Goal: Information Seeking & Learning: Learn about a topic

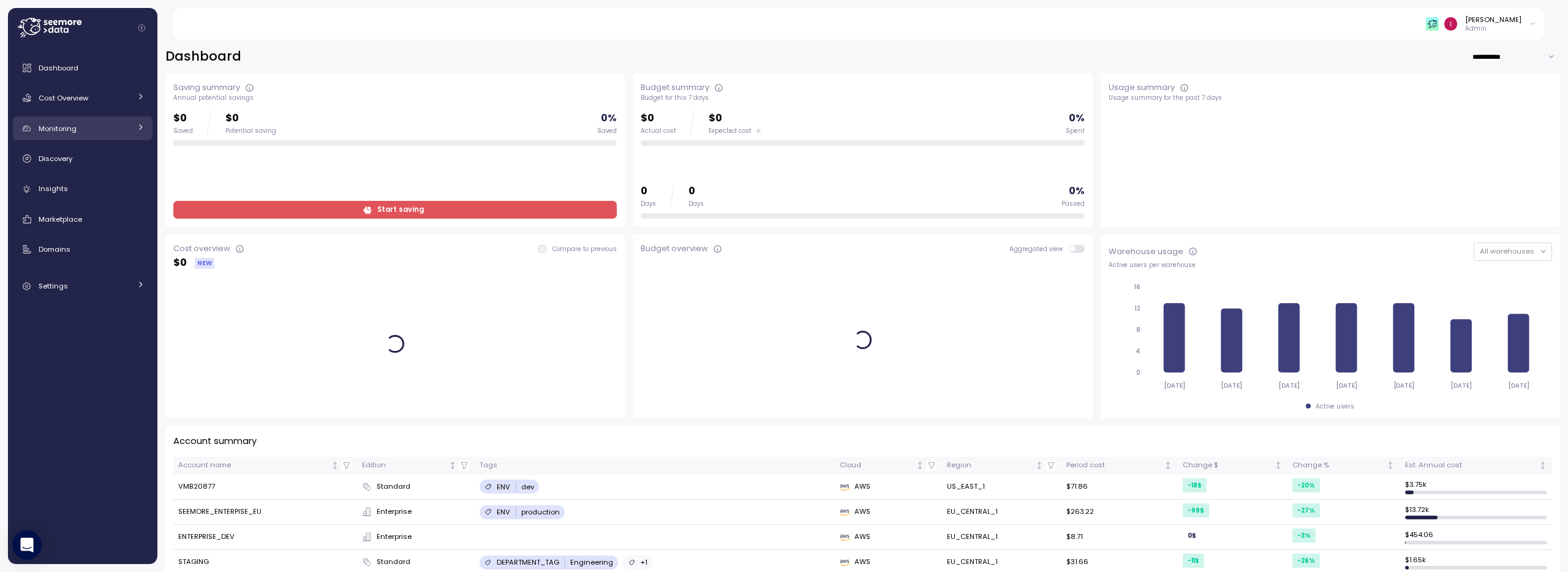
click at [80, 133] on div "Monitoring" at bounding box center [85, 128] width 92 height 12
click at [87, 178] on span "Anomalies" at bounding box center [73, 183] width 38 height 10
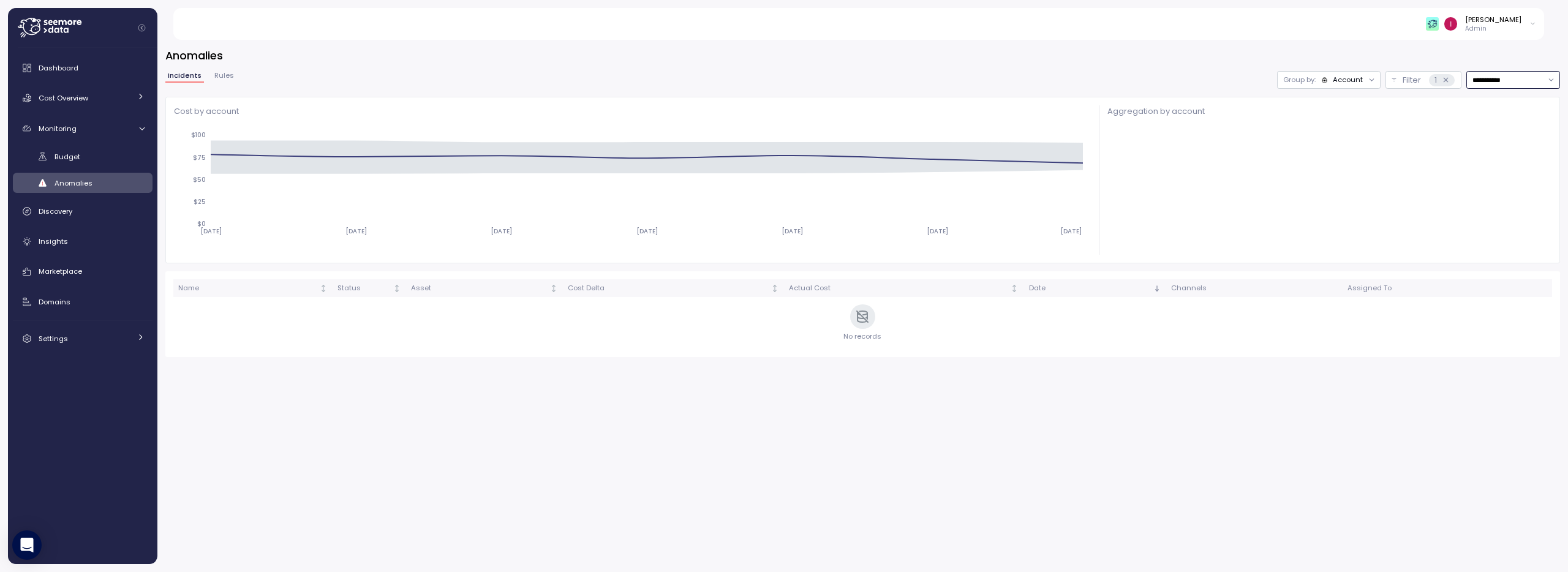
click at [1491, 79] on input "**********" at bounding box center [1513, 80] width 94 height 18
click at [1510, 189] on span "Last 6 months" at bounding box center [1497, 188] width 51 height 11
type input "**********"
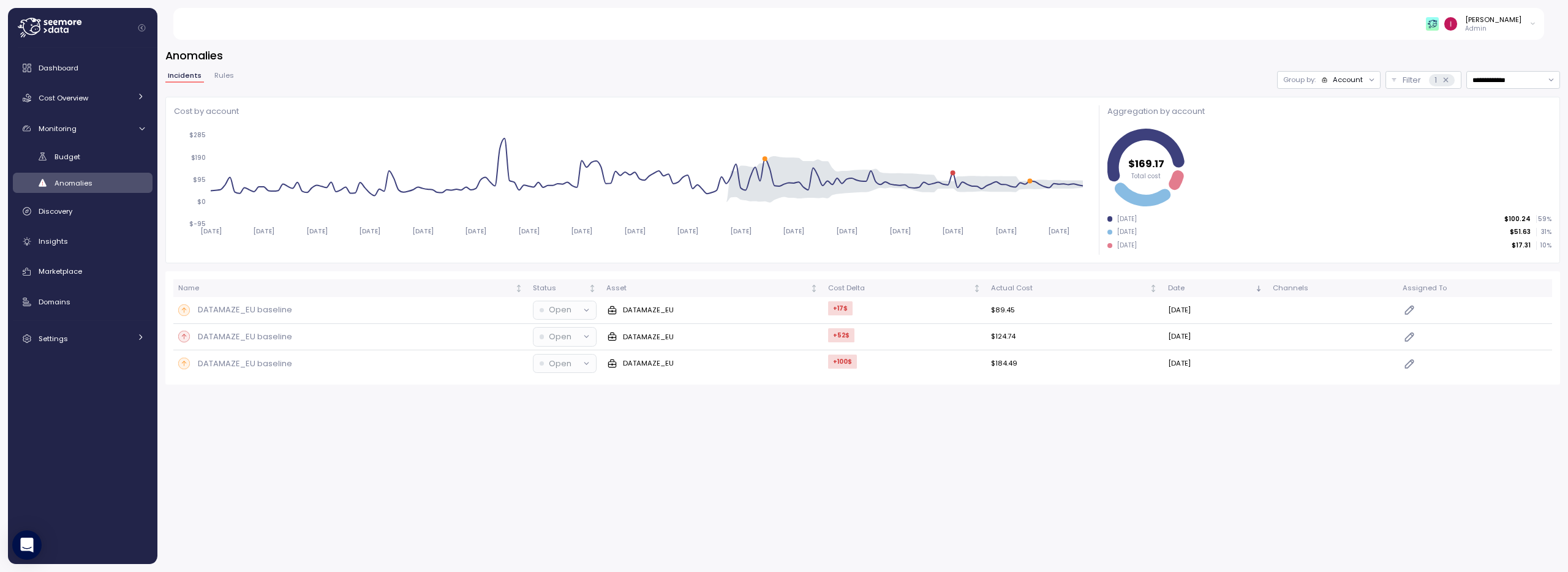
click at [1363, 79] on div at bounding box center [1371, 80] width 17 height 17
click at [1356, 81] on div "Account" at bounding box center [1348, 80] width 30 height 10
click at [1338, 122] on p "Compute unit" at bounding box center [1339, 128] width 48 height 10
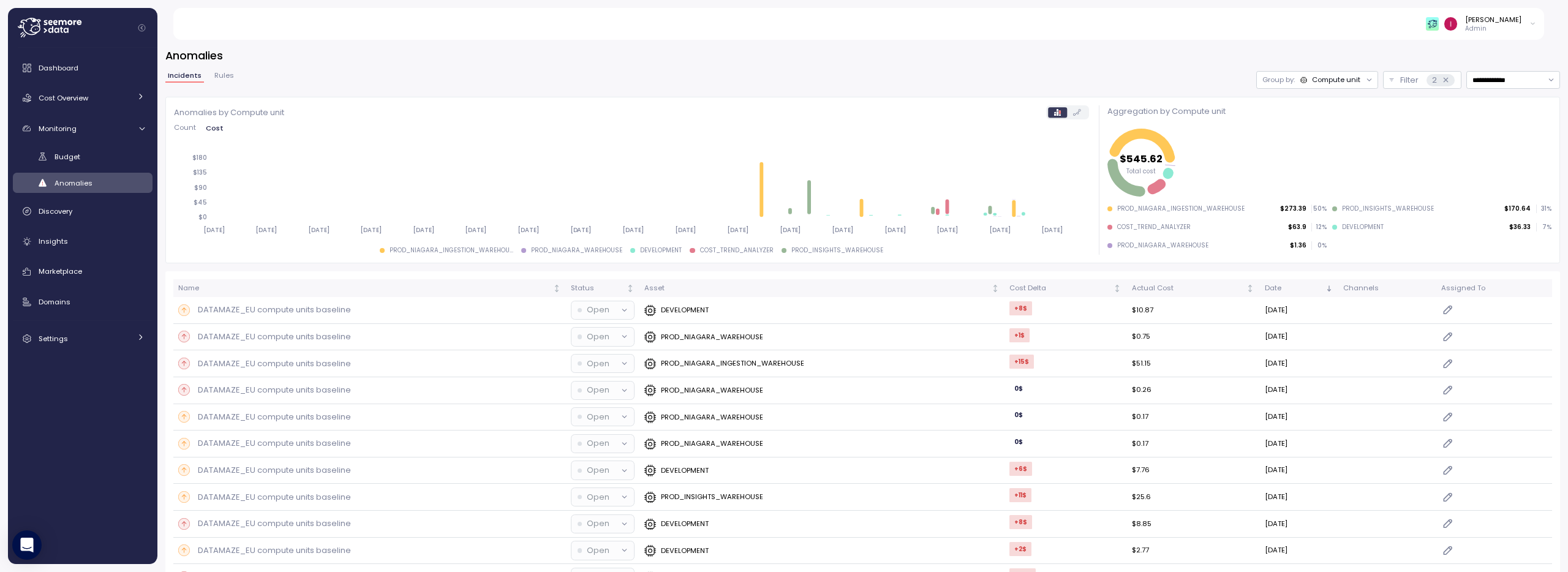
click at [1098, 63] on div "**********" at bounding box center [863, 443] width 1394 height 792
click at [88, 98] on span "Cost Overview" at bounding box center [63, 98] width 50 height 10
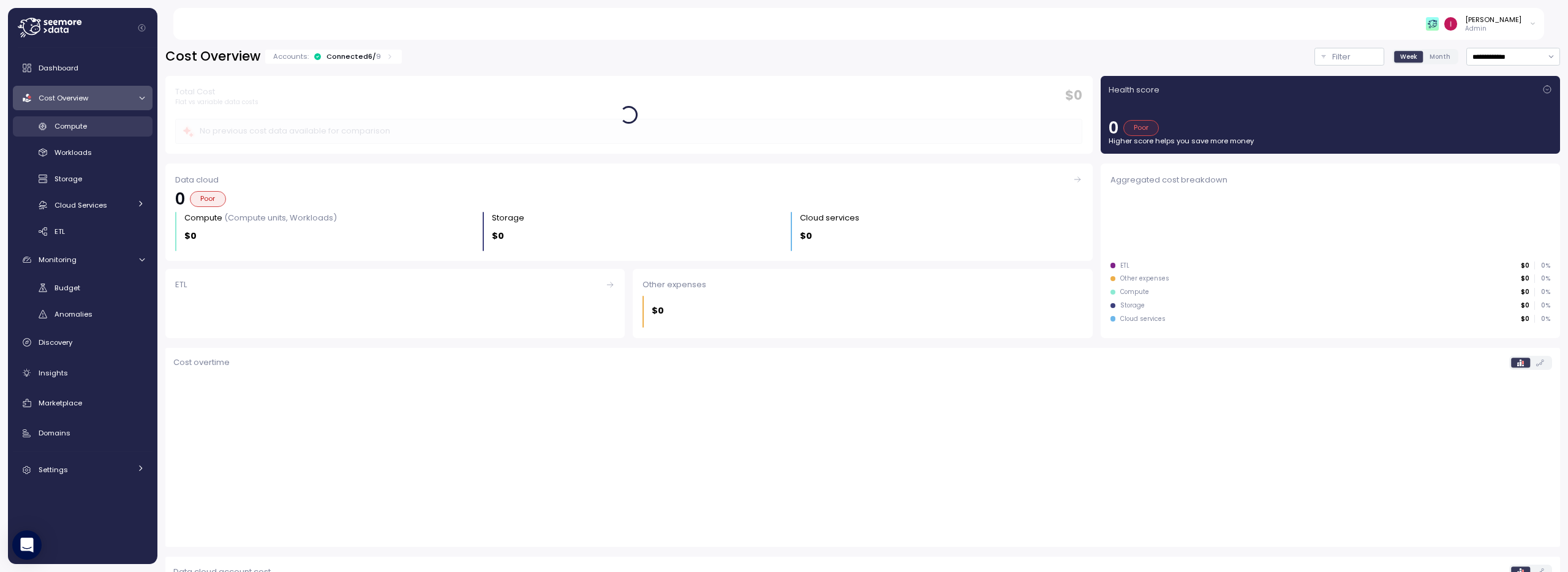
click at [100, 125] on div "Compute" at bounding box center [99, 126] width 90 height 12
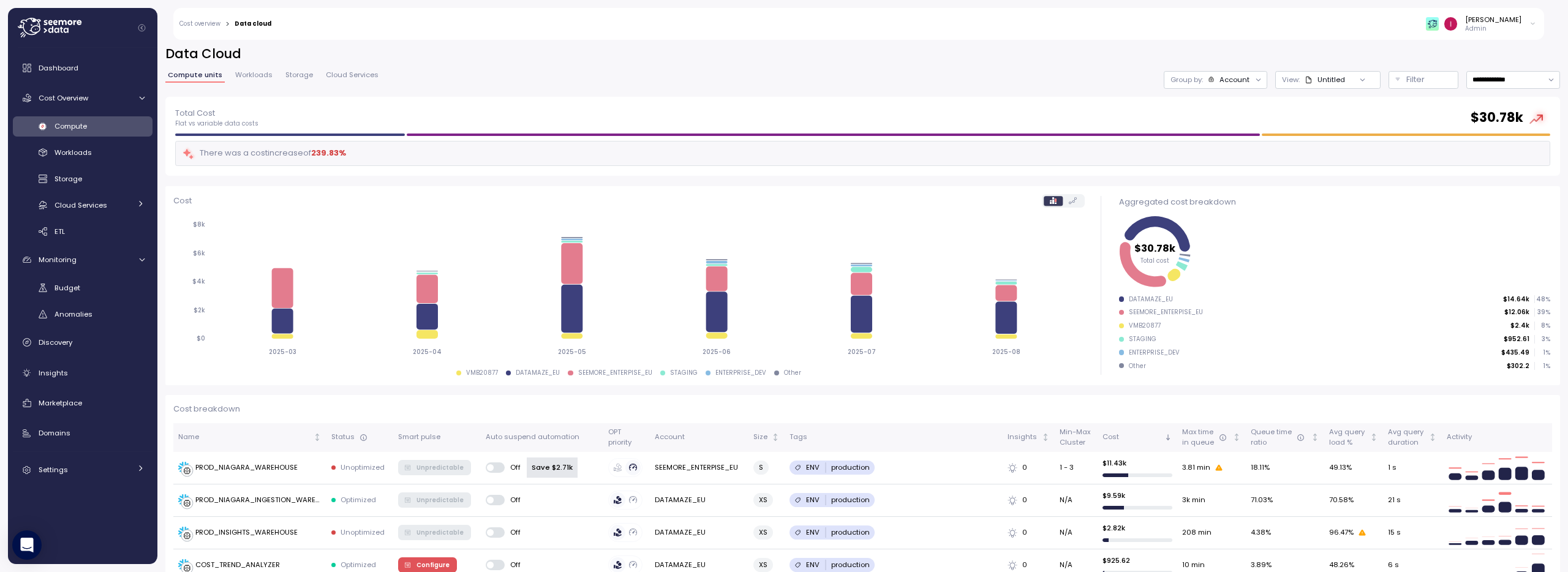
scroll to position [262, 0]
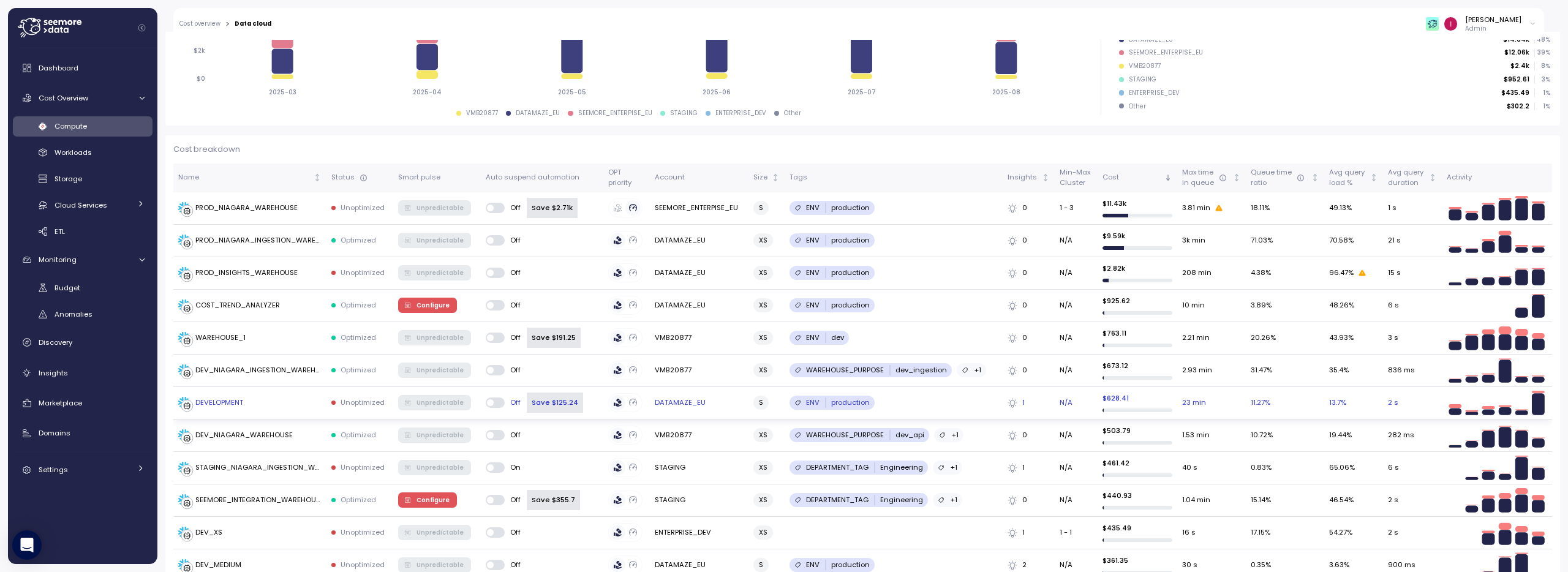
click at [319, 406] on div "DEVELOPMENT" at bounding box center [249, 403] width 143 height 12
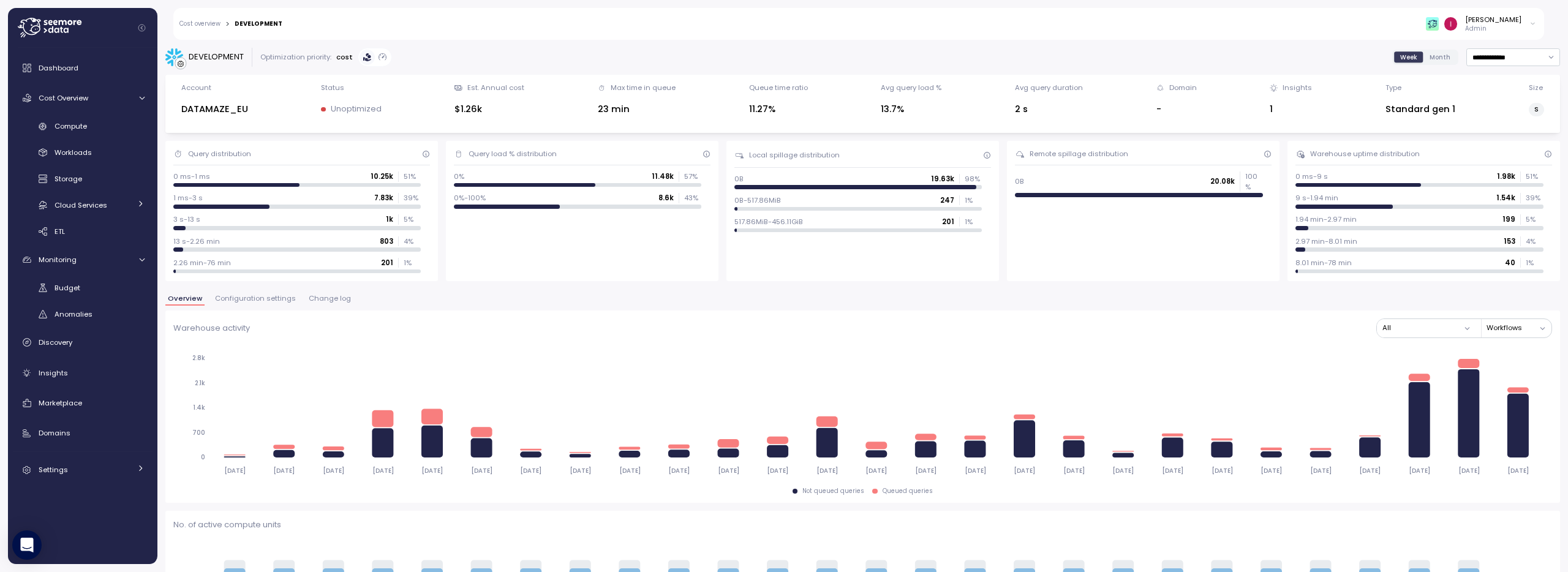
click at [281, 295] on span "Configuration settings" at bounding box center [255, 298] width 81 height 6
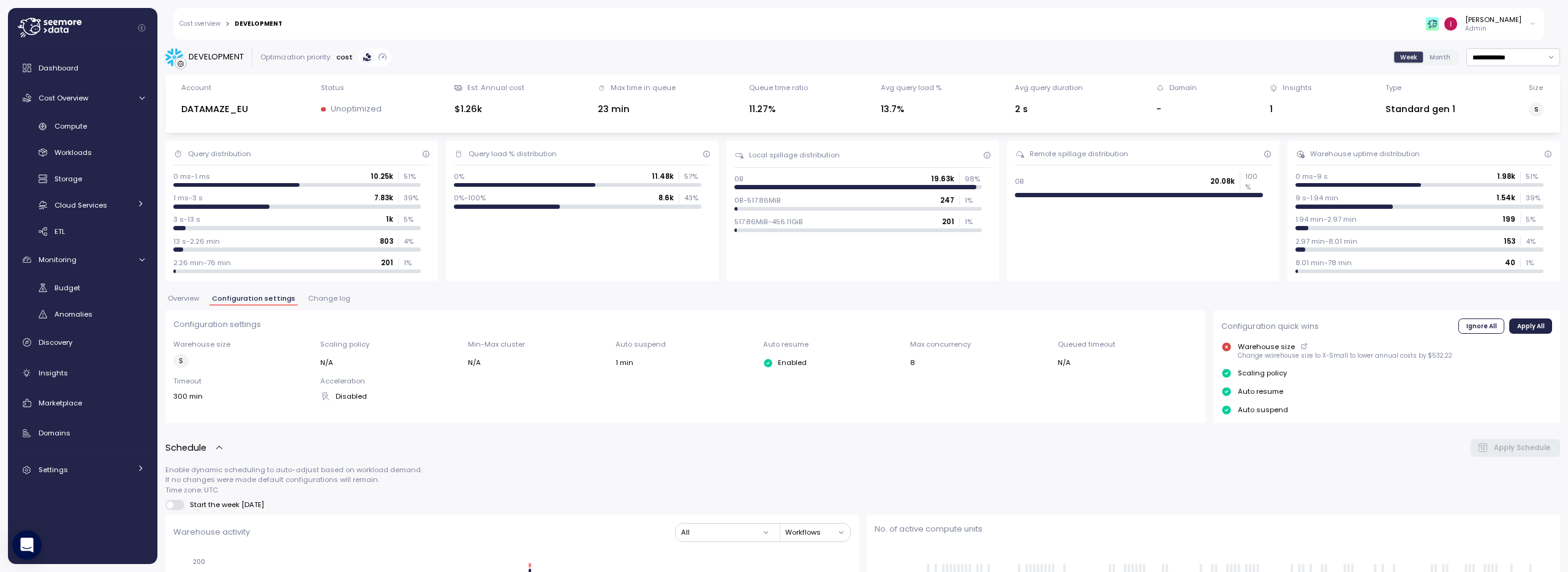
click at [193, 24] on link "Cost overview" at bounding box center [200, 24] width 41 height 6
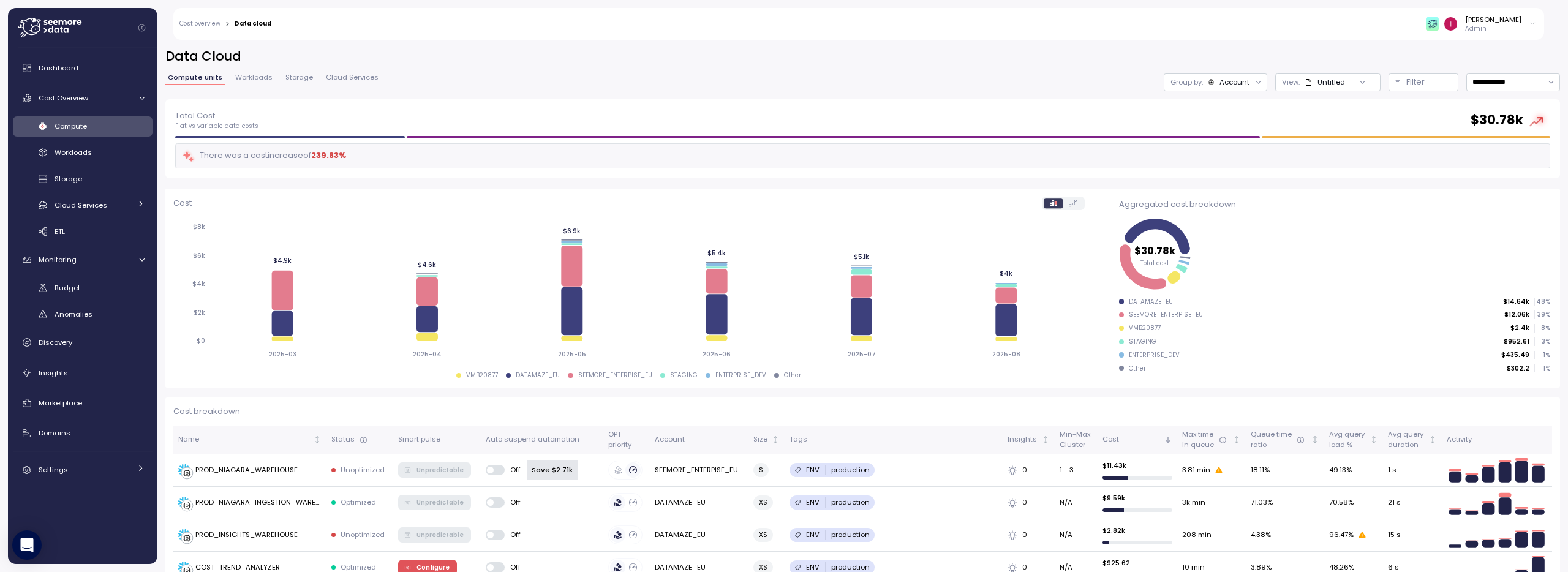
scroll to position [274, 0]
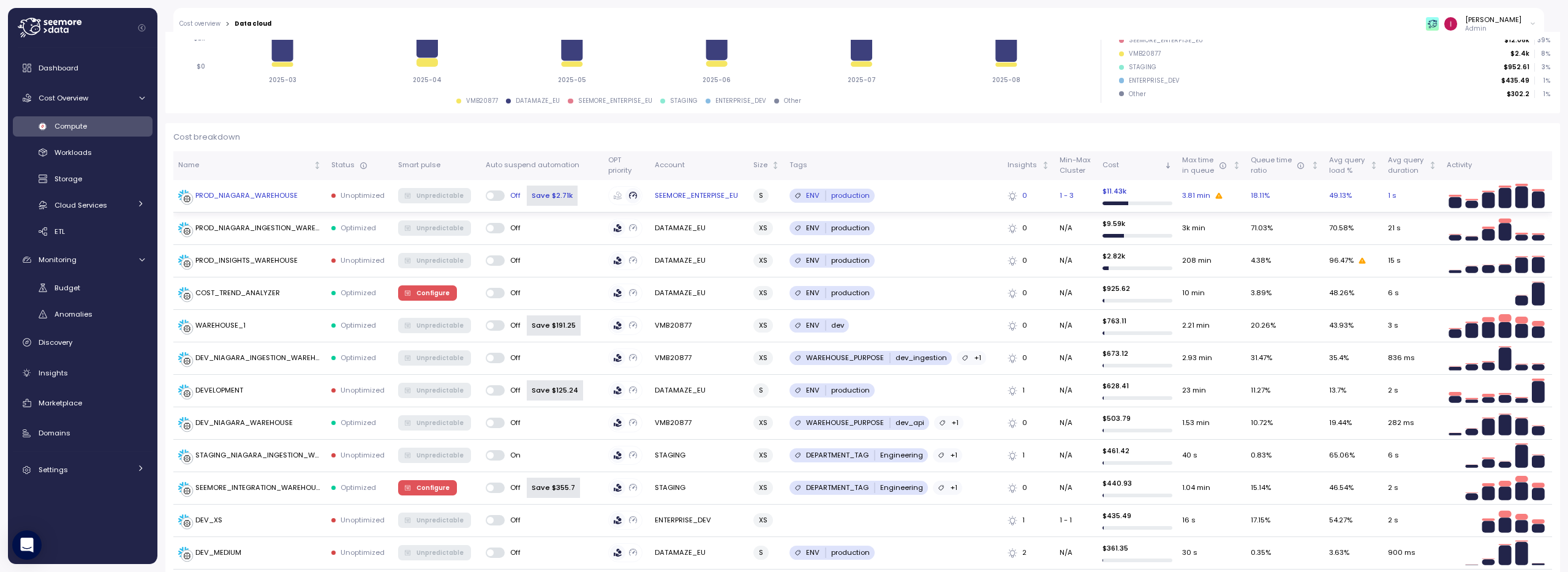
click at [261, 195] on div "PROD_NIAGARA_WAREHOUSE" at bounding box center [246, 195] width 102 height 11
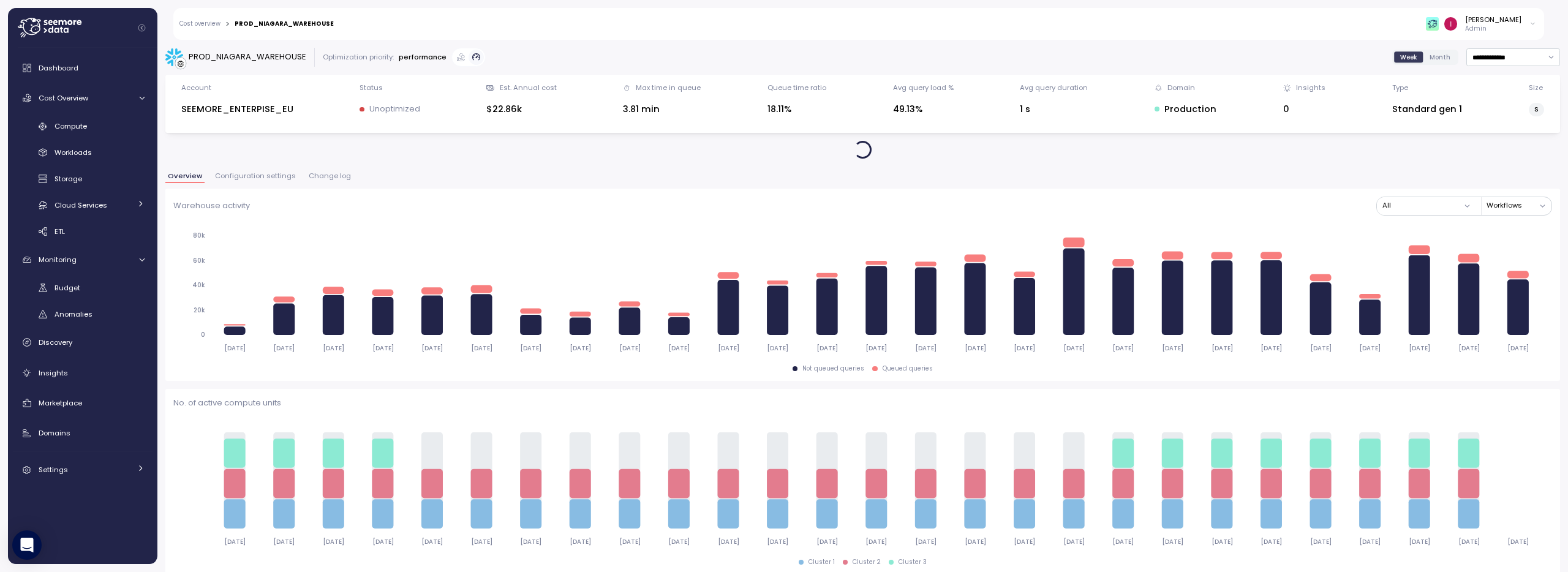
click at [261, 182] on button "Configuration settings" at bounding box center [255, 178] width 86 height 10
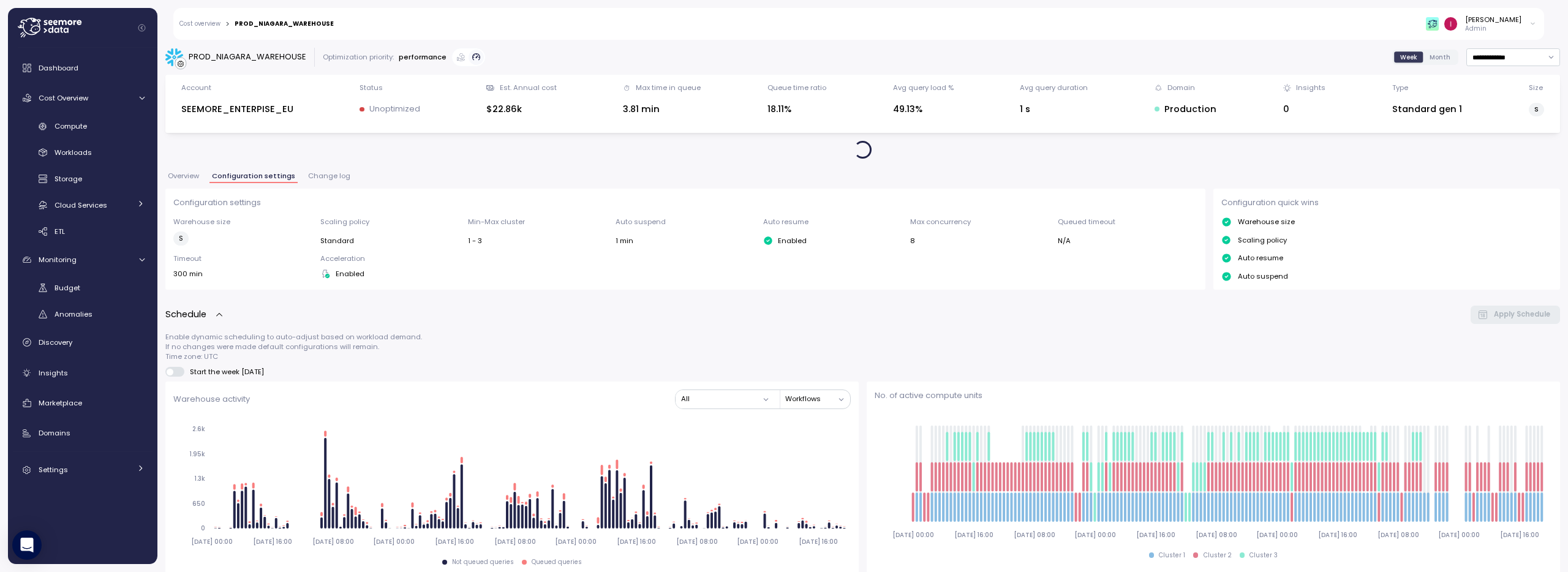
drag, startPoint x: 186, startPoint y: 170, endPoint x: 152, endPoint y: 108, distance: 70.7
click at [188, 178] on span "Overview" at bounding box center [183, 176] width 31 height 6
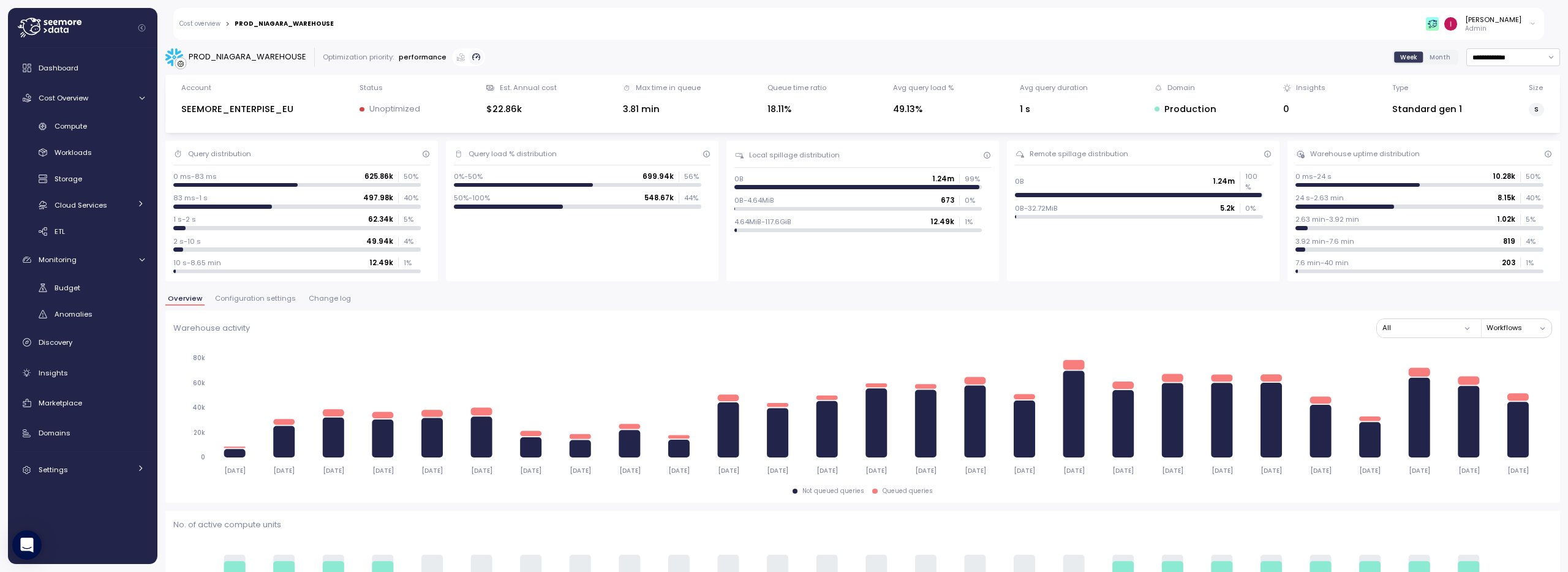
click at [205, 25] on link "Cost overview" at bounding box center [200, 24] width 41 height 6
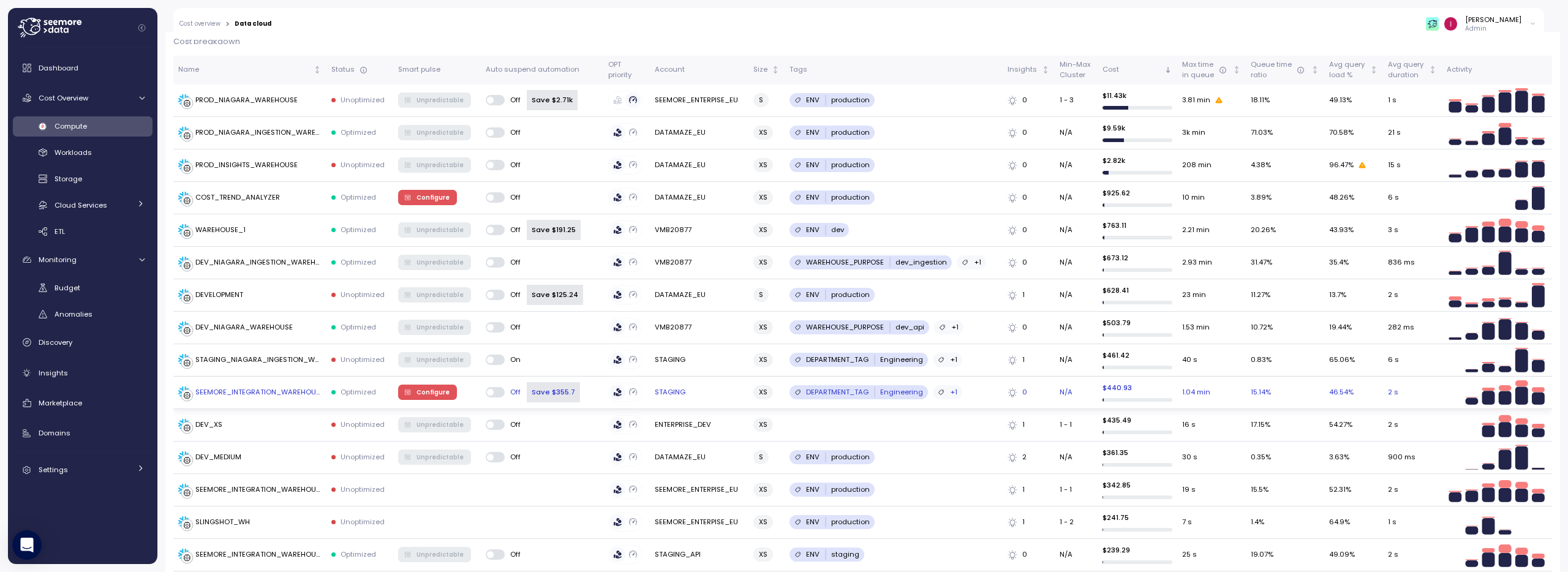
scroll to position [462, 0]
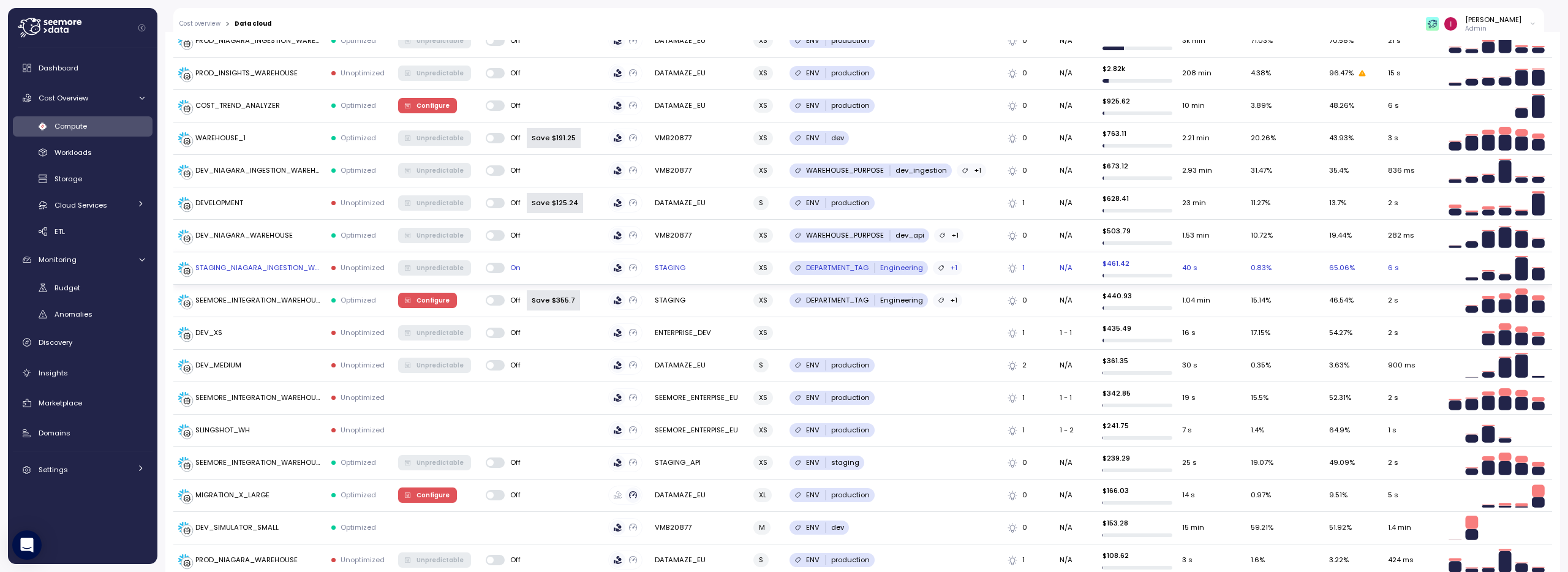
click at [333, 266] on div at bounding box center [333, 268] width 4 height 4
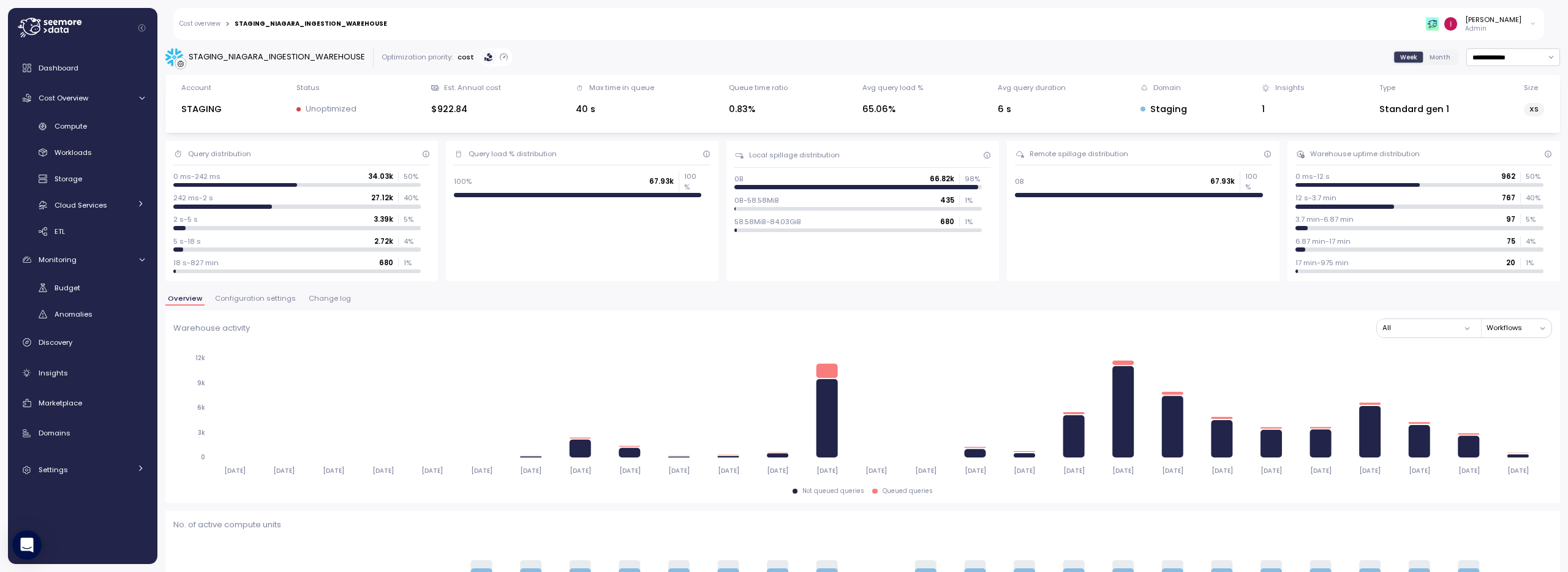
click at [282, 300] on span "Configuration settings" at bounding box center [255, 298] width 81 height 6
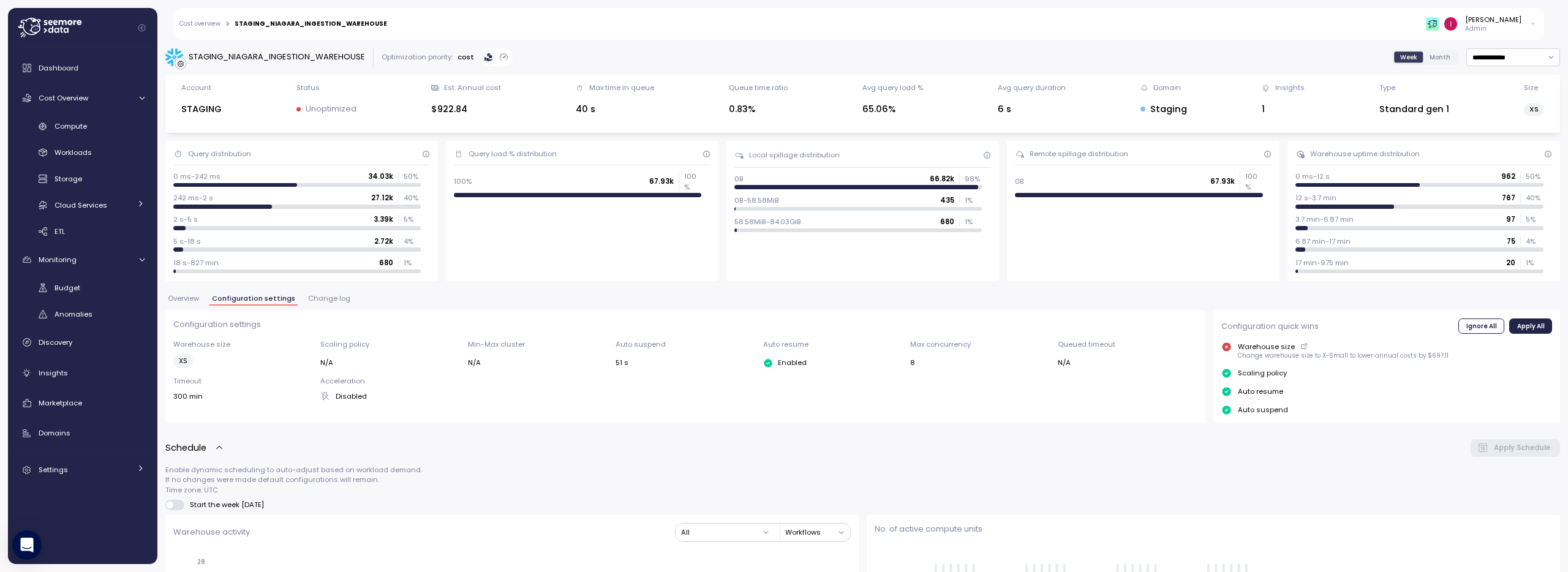
click at [187, 295] on span "Overview" at bounding box center [183, 298] width 31 height 6
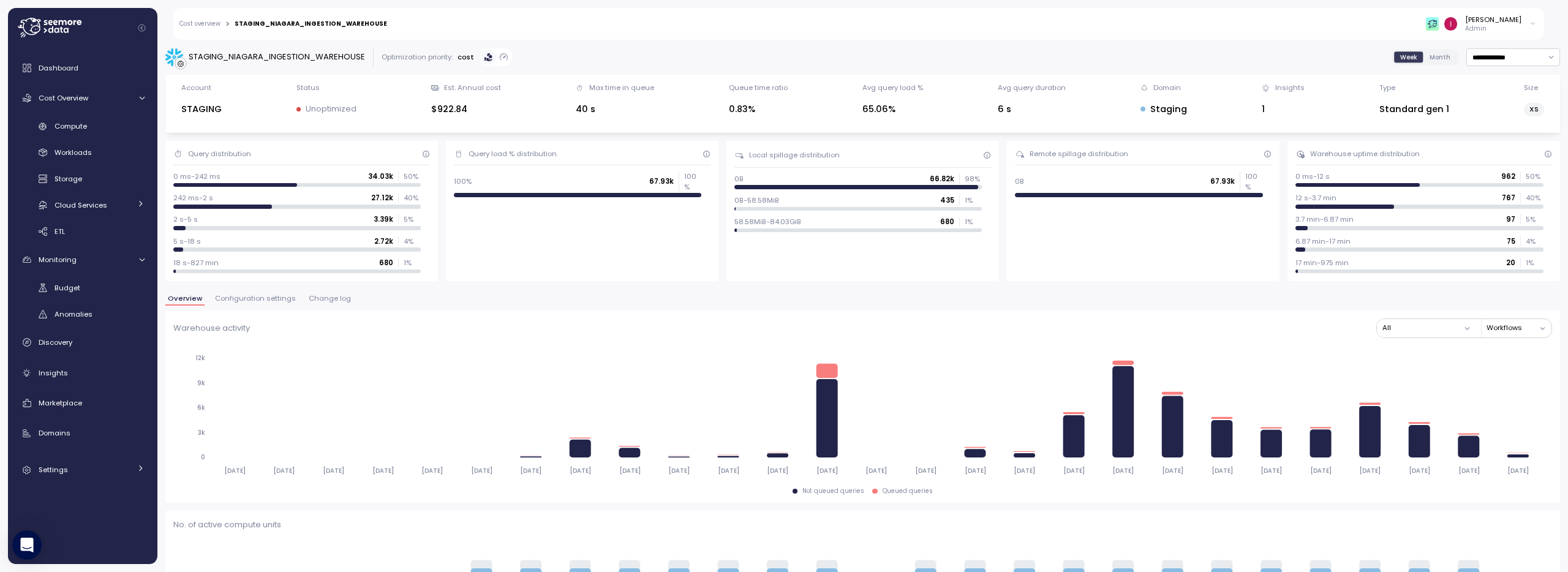
click at [209, 24] on link "Cost overview" at bounding box center [200, 24] width 41 height 6
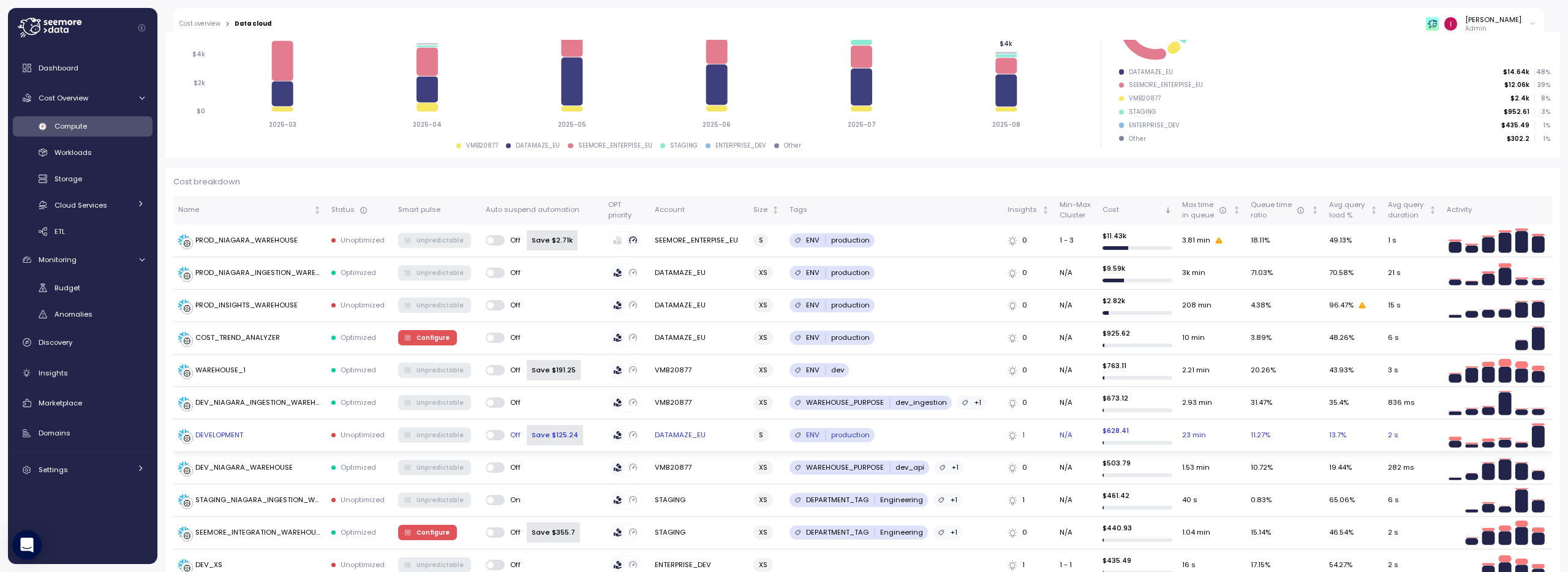
scroll to position [231, 0]
click at [252, 239] on div "PROD_NIAGARA_WAREHOUSE" at bounding box center [246, 240] width 102 height 11
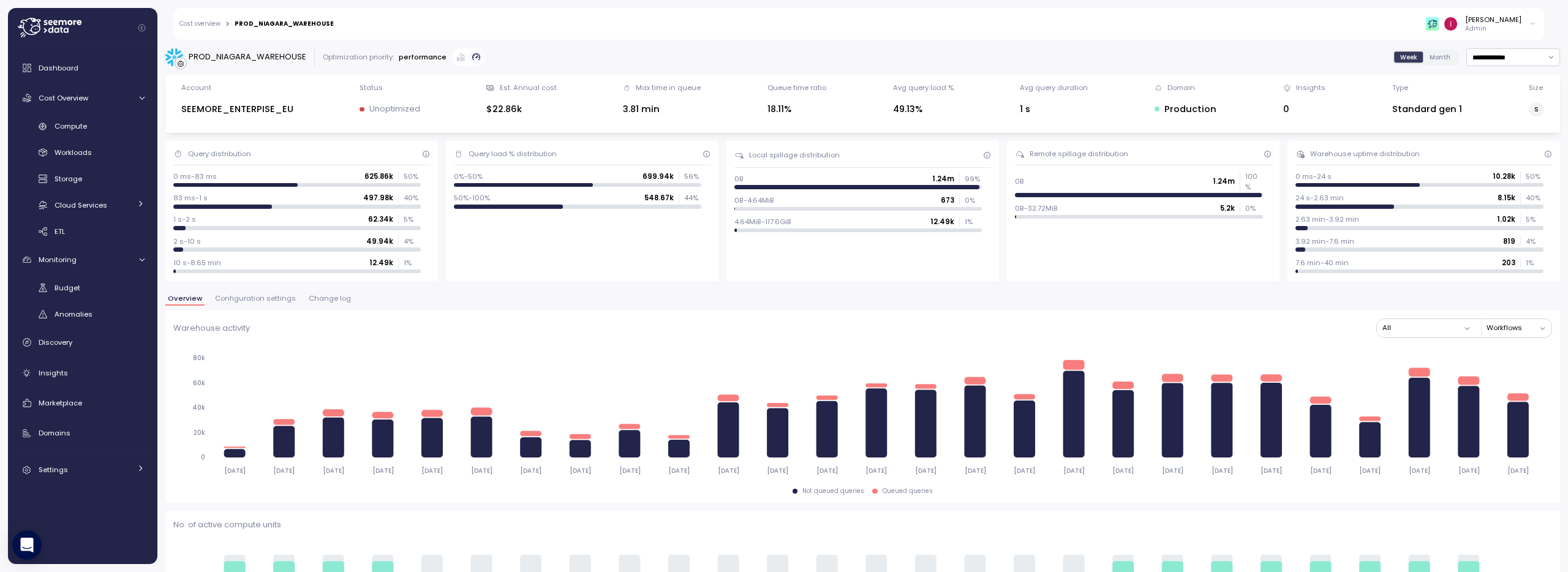
click at [251, 300] on span "Configuration settings" at bounding box center [255, 298] width 81 height 6
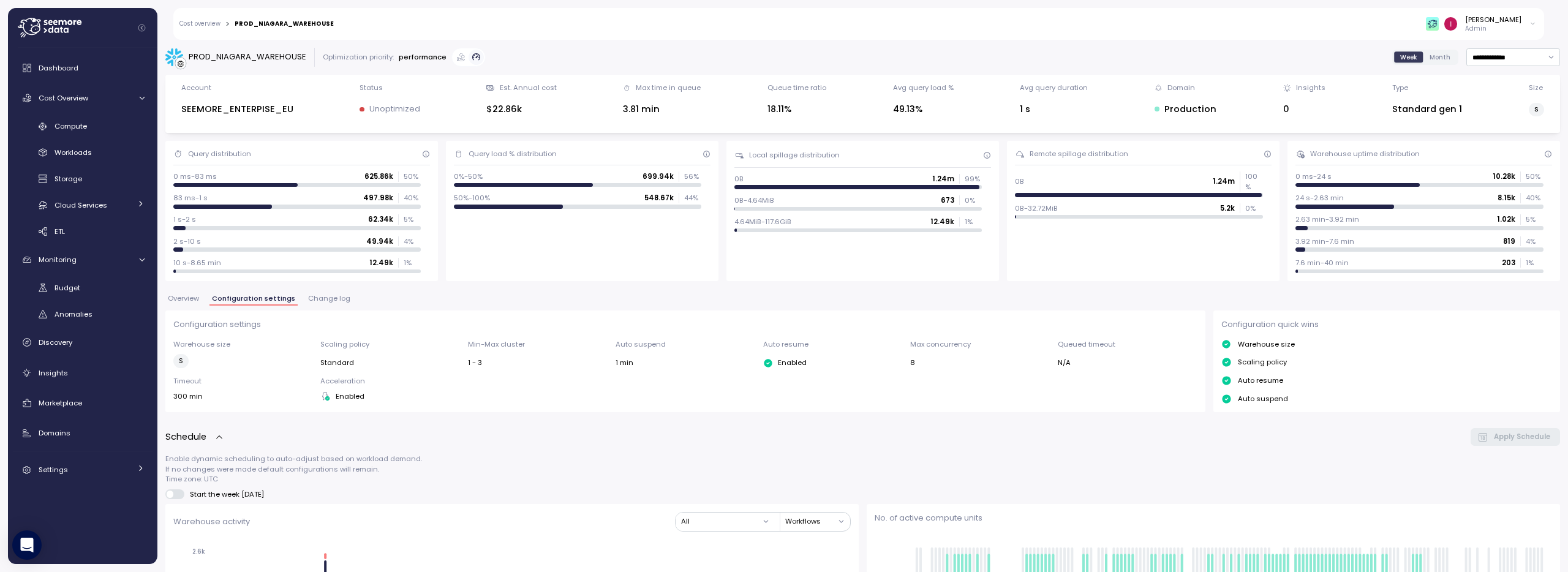
click at [186, 23] on link "Cost overview" at bounding box center [200, 24] width 41 height 6
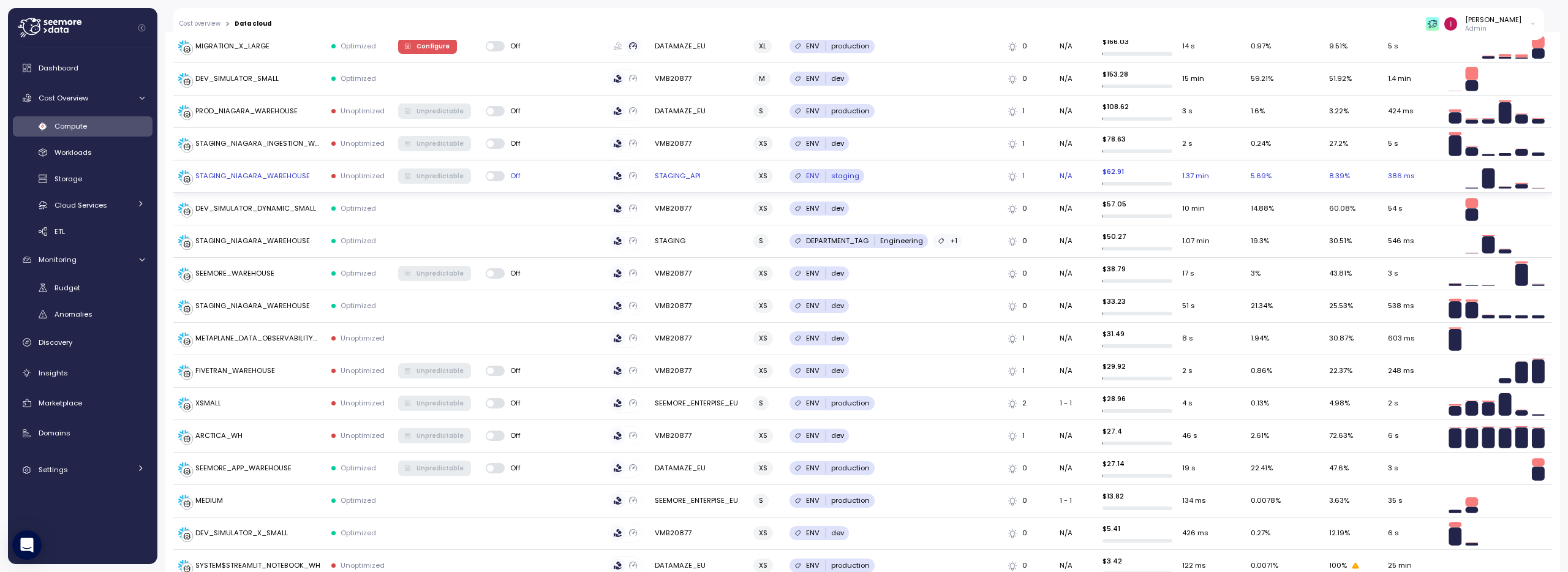
scroll to position [917, 0]
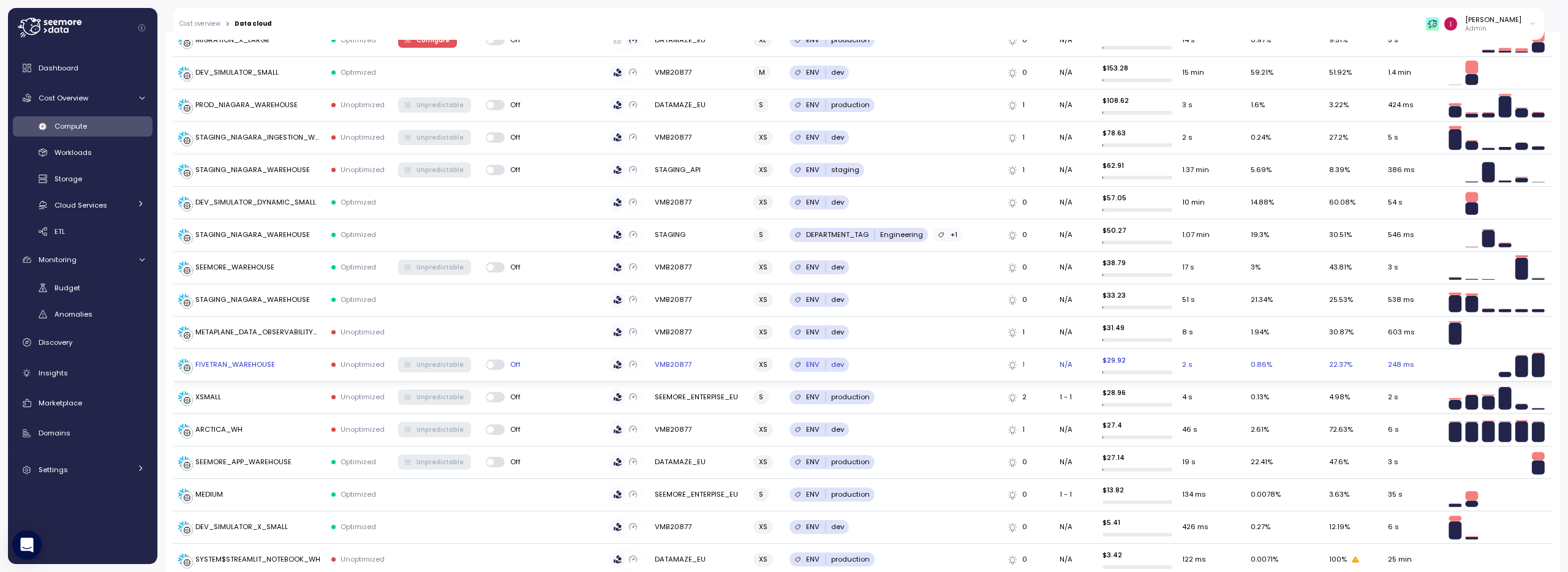
click at [493, 367] on span at bounding box center [499, 365] width 12 height 10
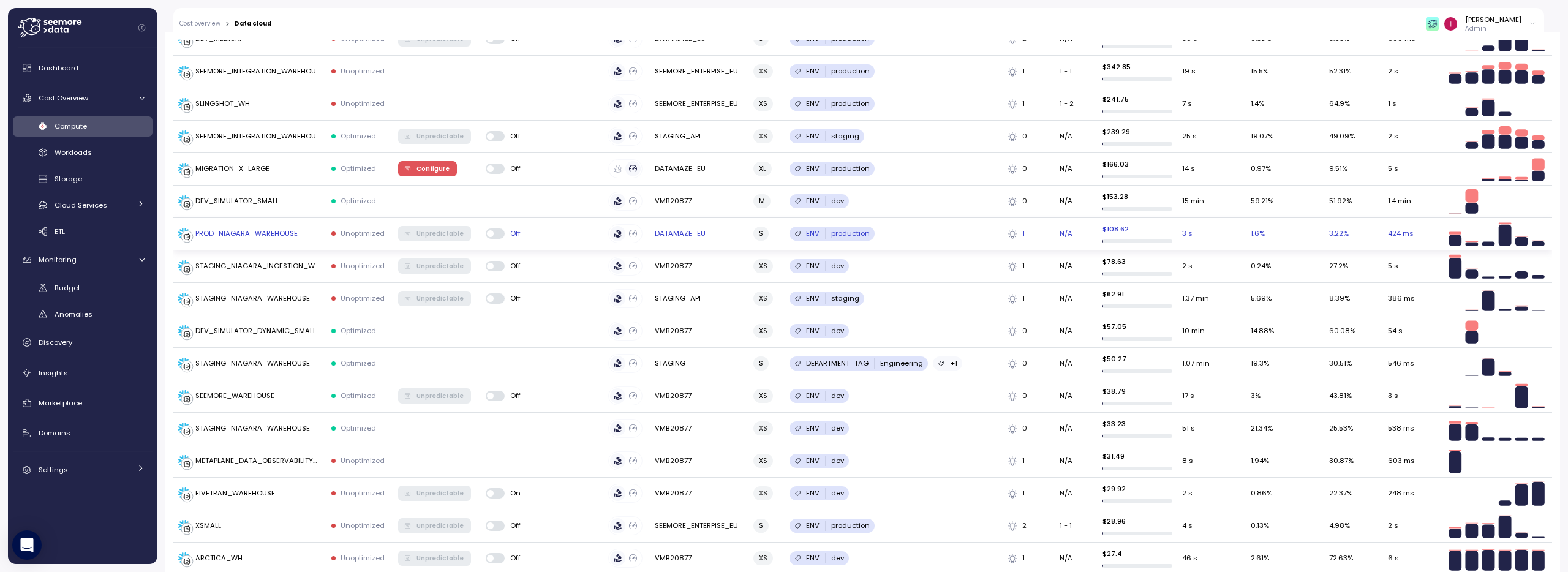
scroll to position [775, 0]
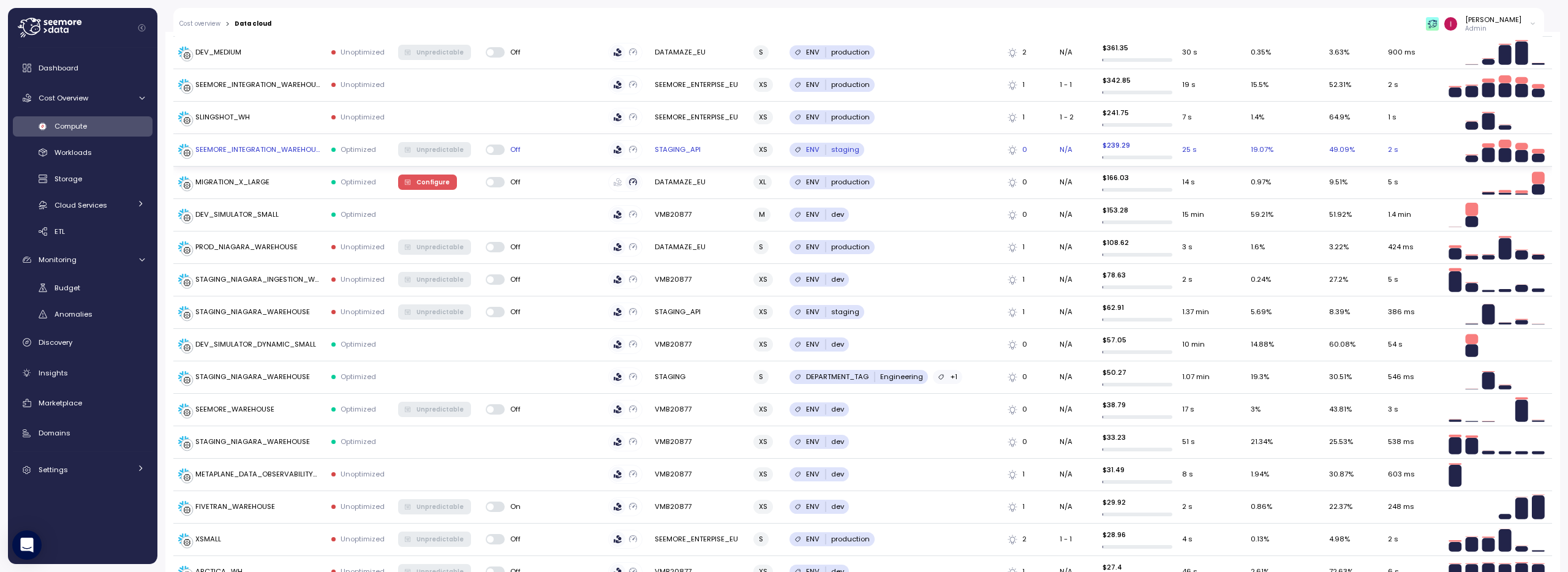
click at [493, 153] on span at bounding box center [499, 150] width 12 height 10
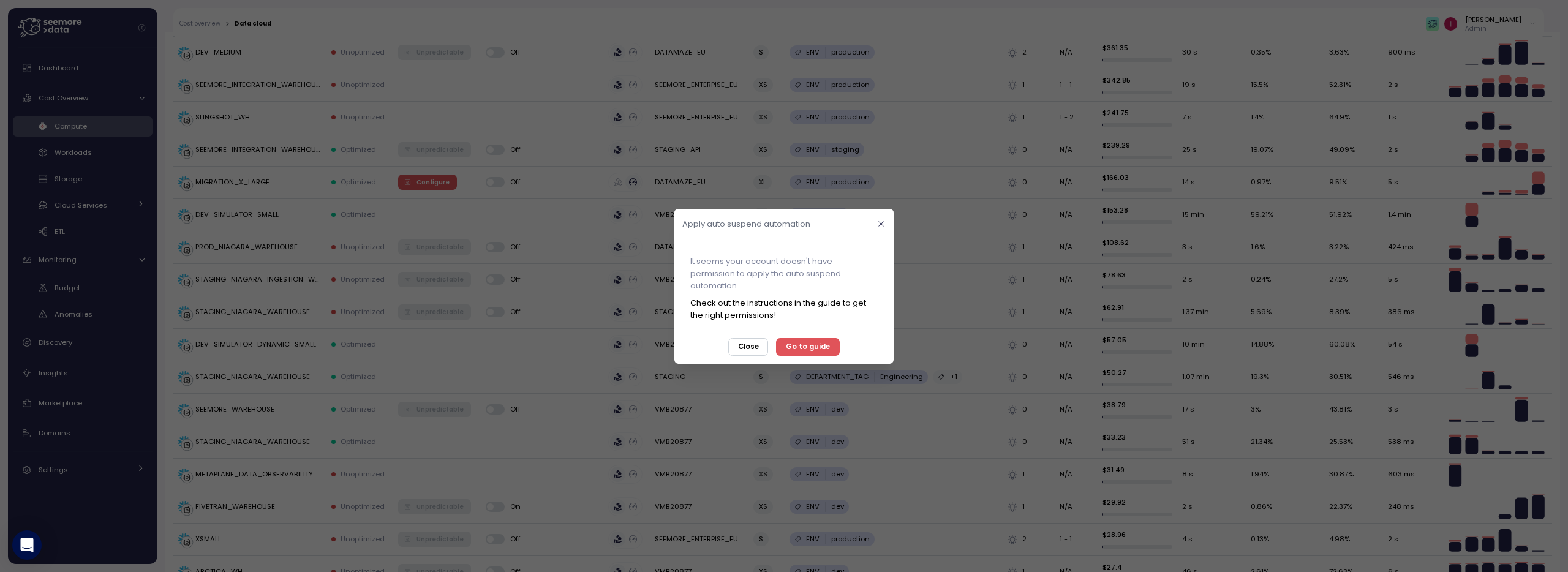
click at [885, 223] on button "button" at bounding box center [881, 224] width 14 height 14
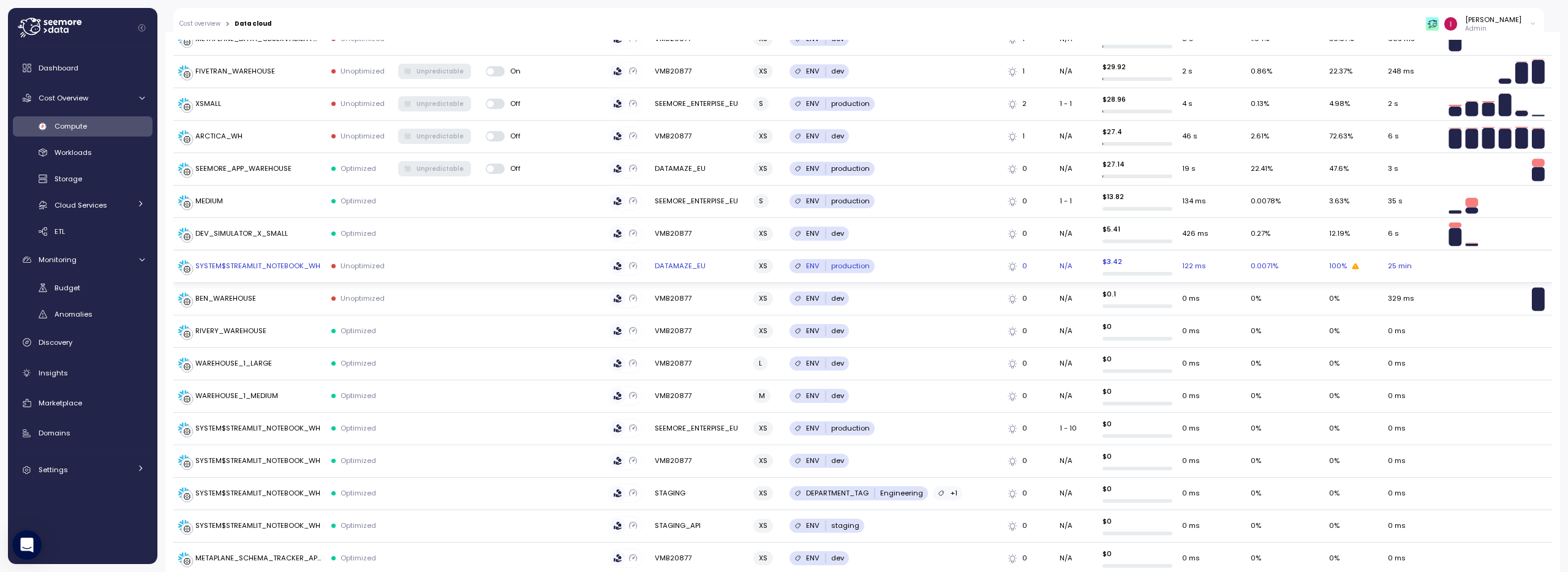
scroll to position [1207, 0]
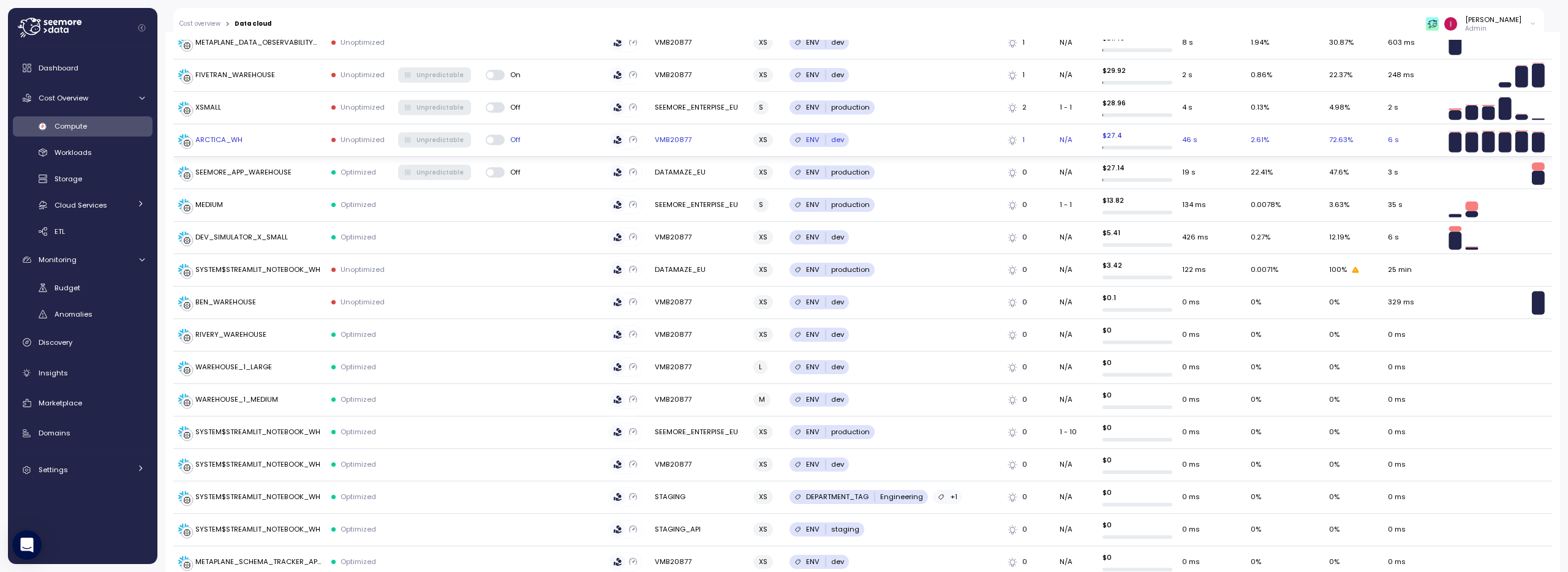
click at [497, 140] on span at bounding box center [499, 140] width 12 height 10
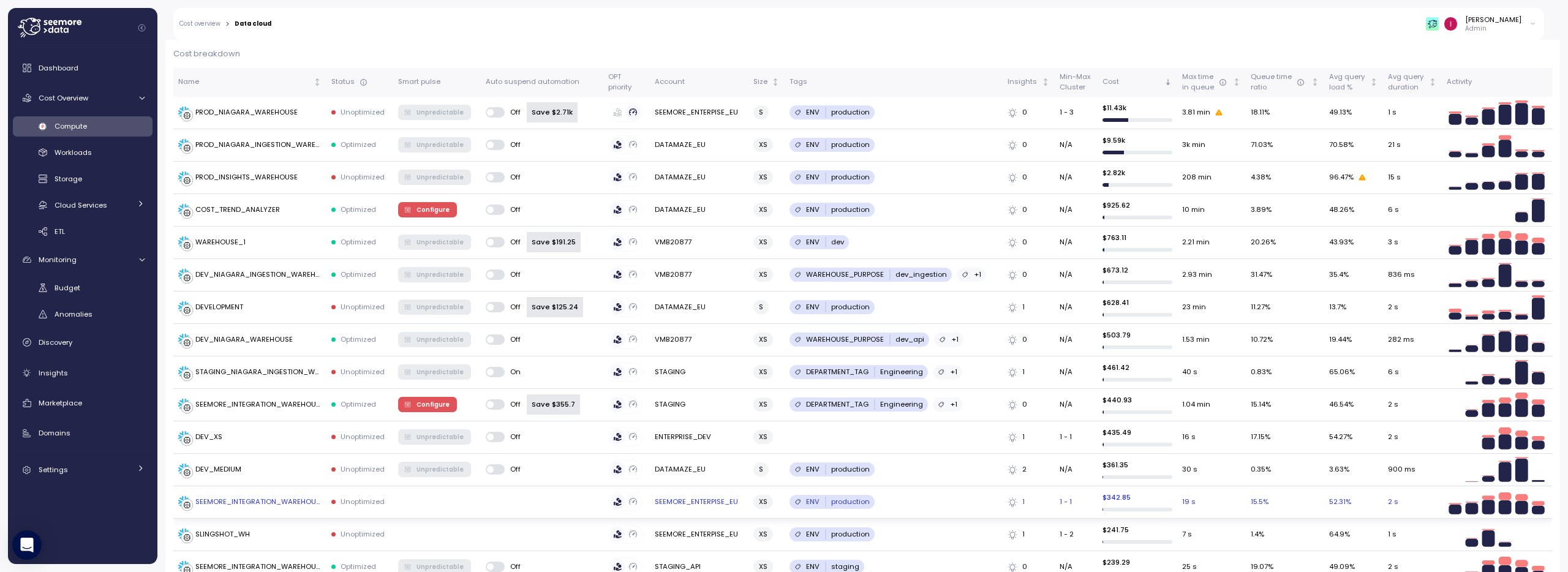
scroll to position [475, 0]
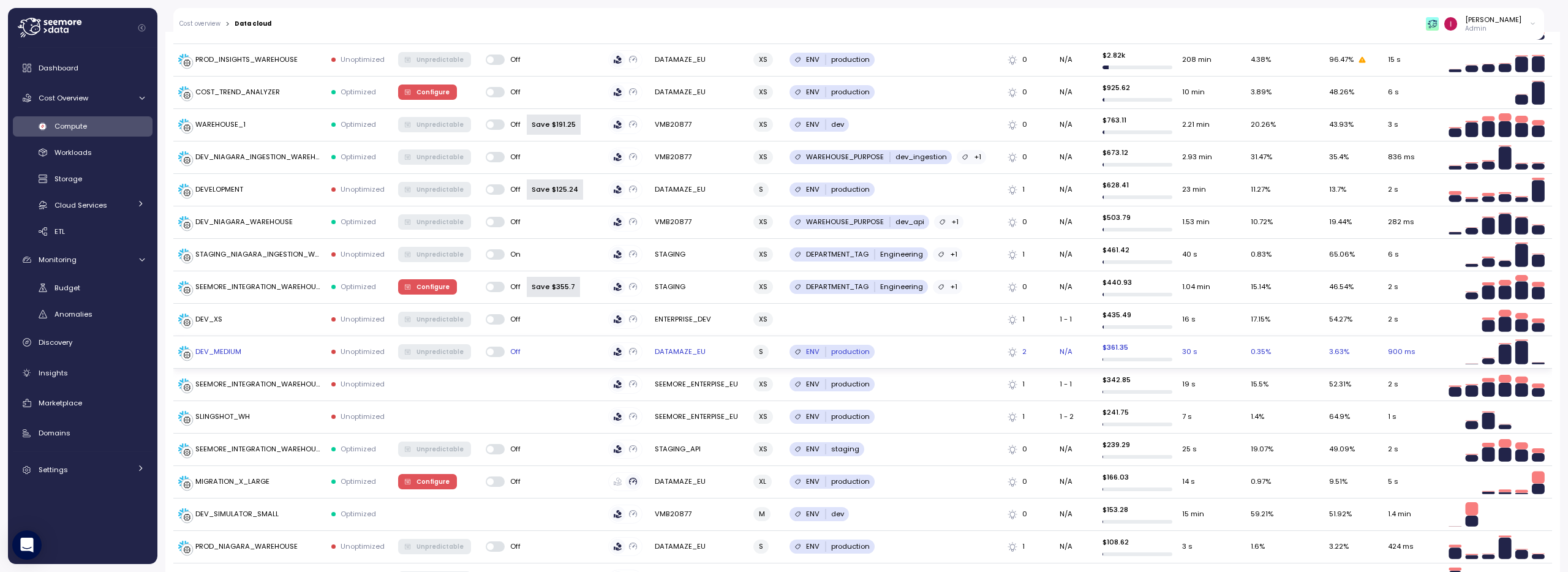
click at [487, 352] on span at bounding box center [490, 352] width 6 height 6
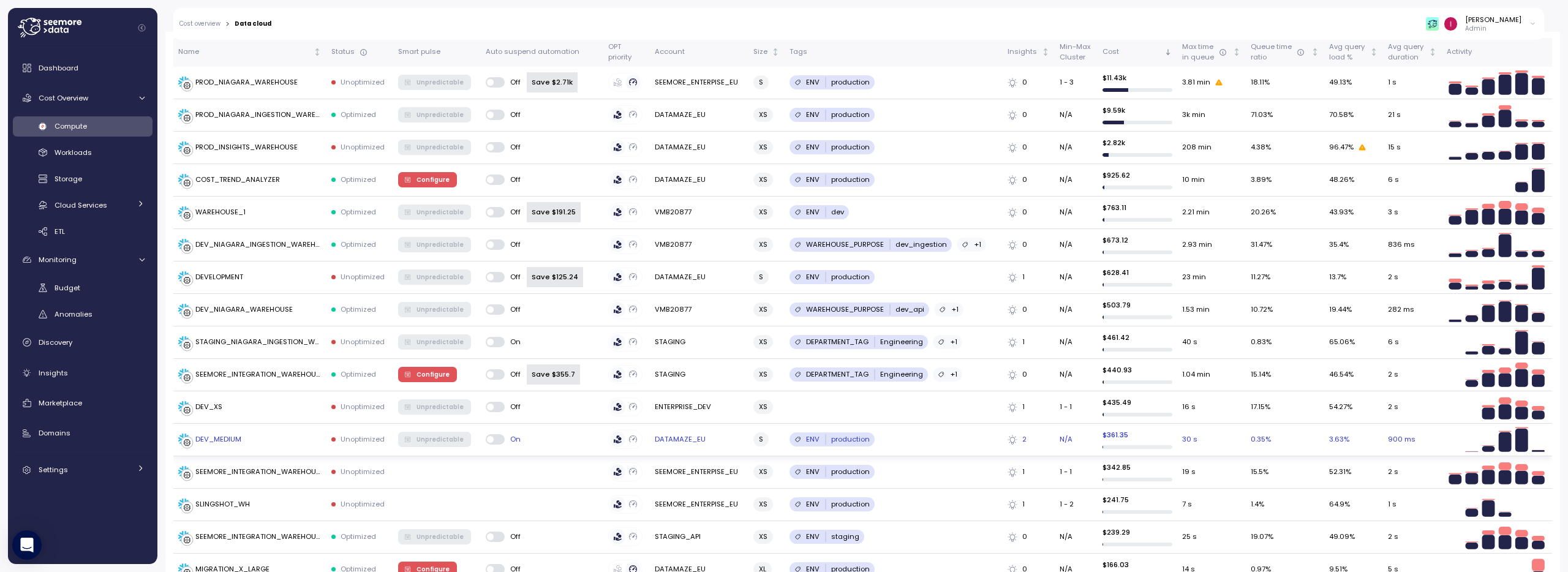
scroll to position [383, 0]
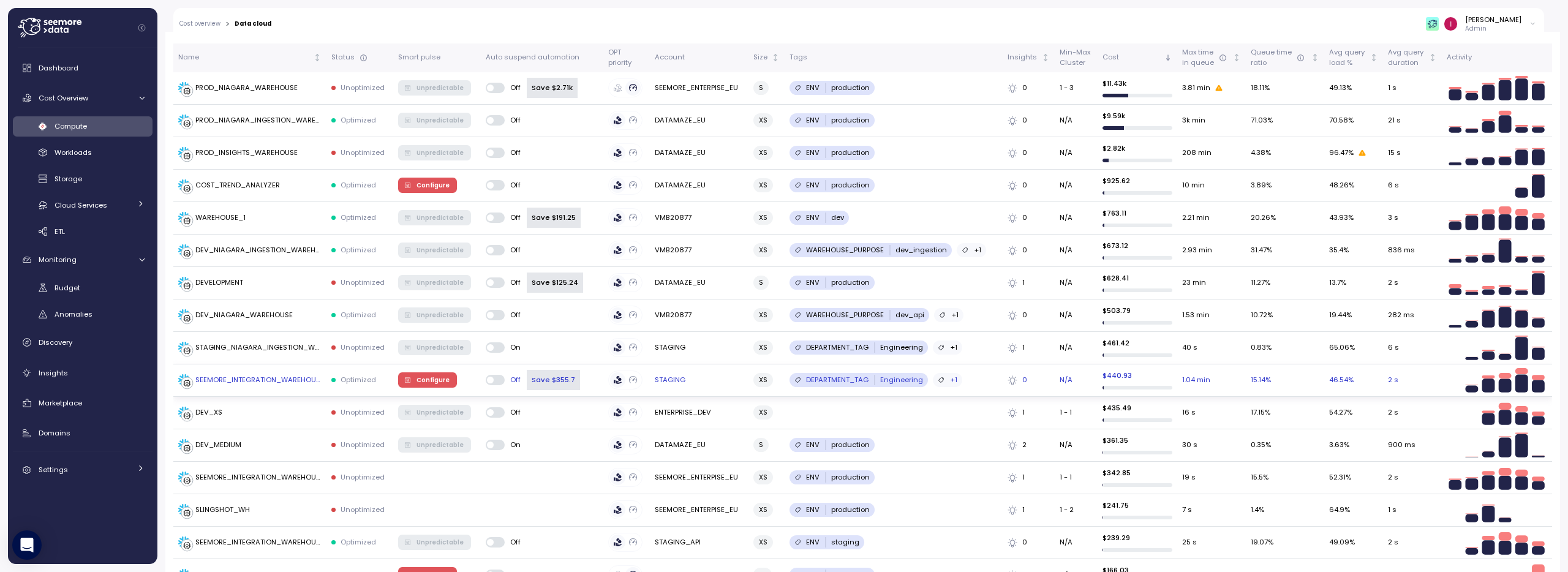
click at [424, 378] on span "Configure" at bounding box center [433, 380] width 33 height 14
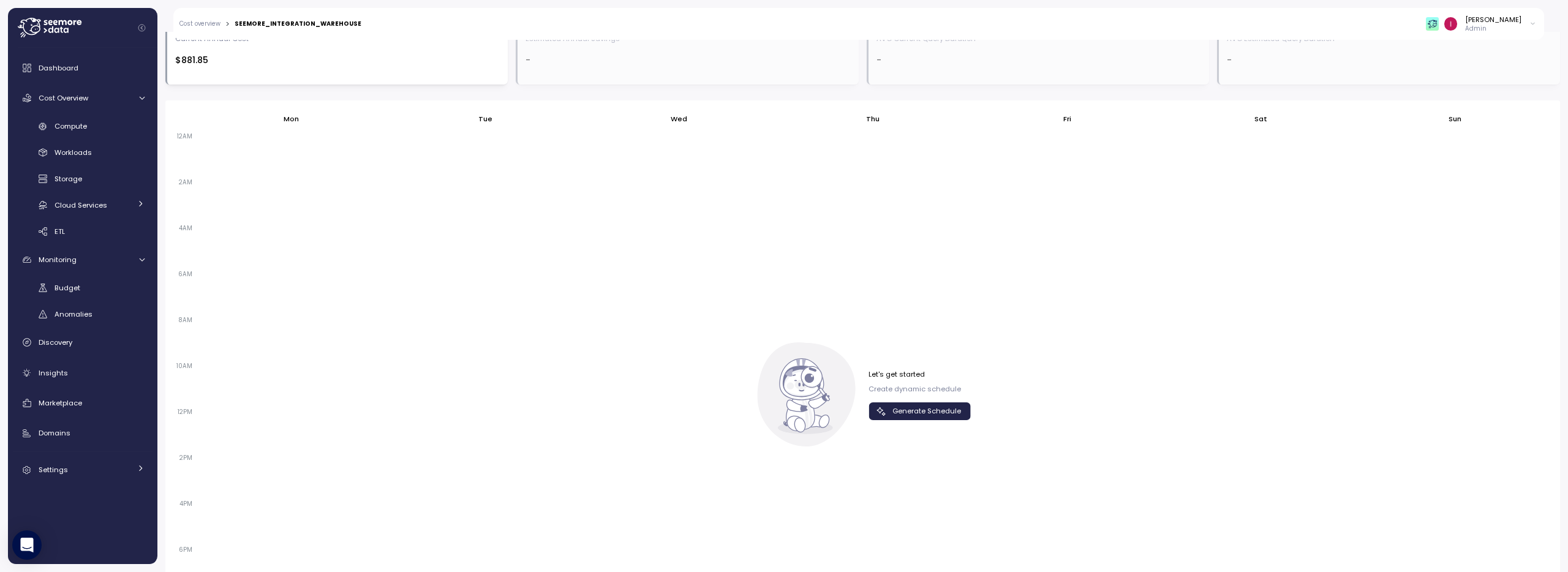
scroll to position [755, 0]
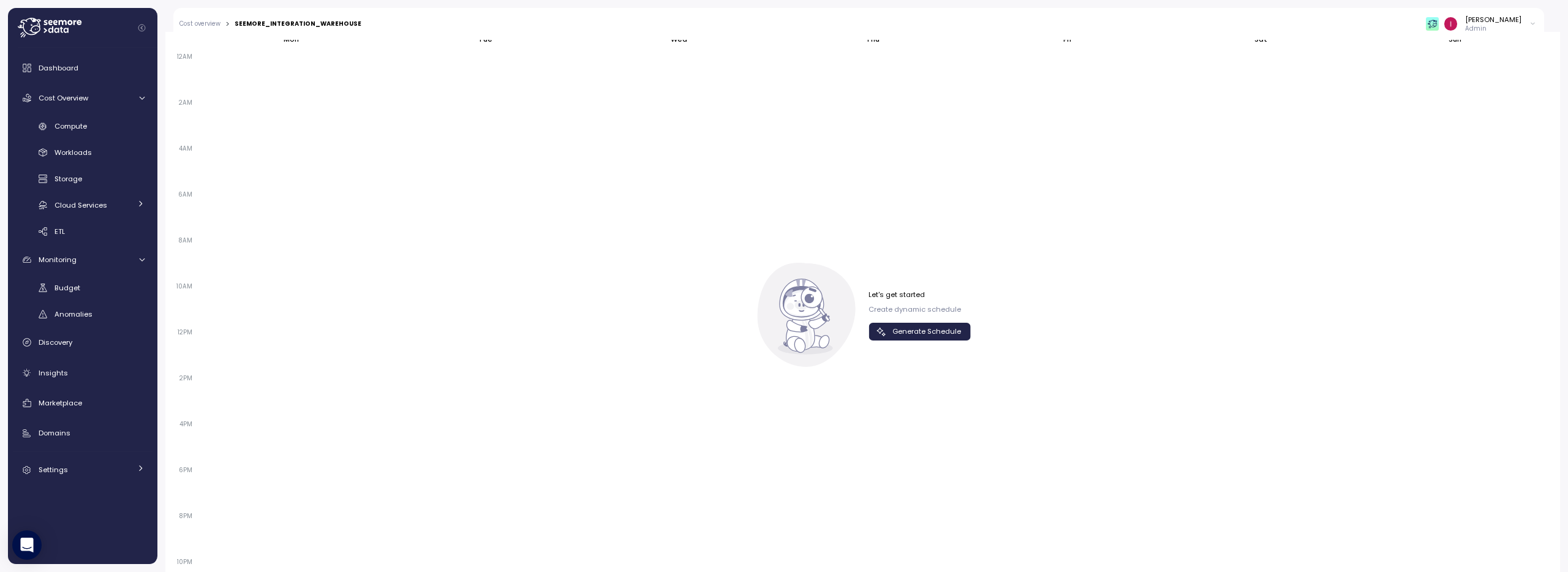
click at [936, 325] on span "Generate Schedule" at bounding box center [926, 331] width 68 height 17
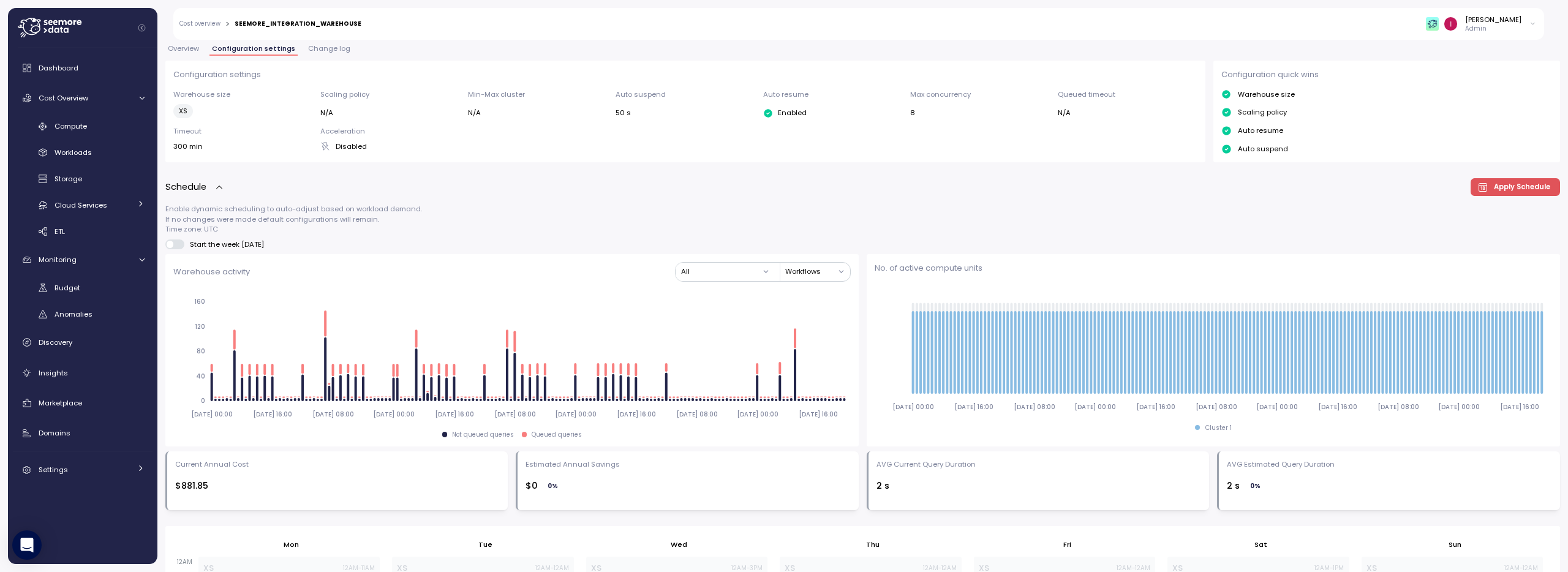
scroll to position [248, 0]
click at [1479, 190] on icon "button" at bounding box center [1482, 189] width 12 height 12
click at [202, 24] on link "Cost overview" at bounding box center [200, 24] width 41 height 6
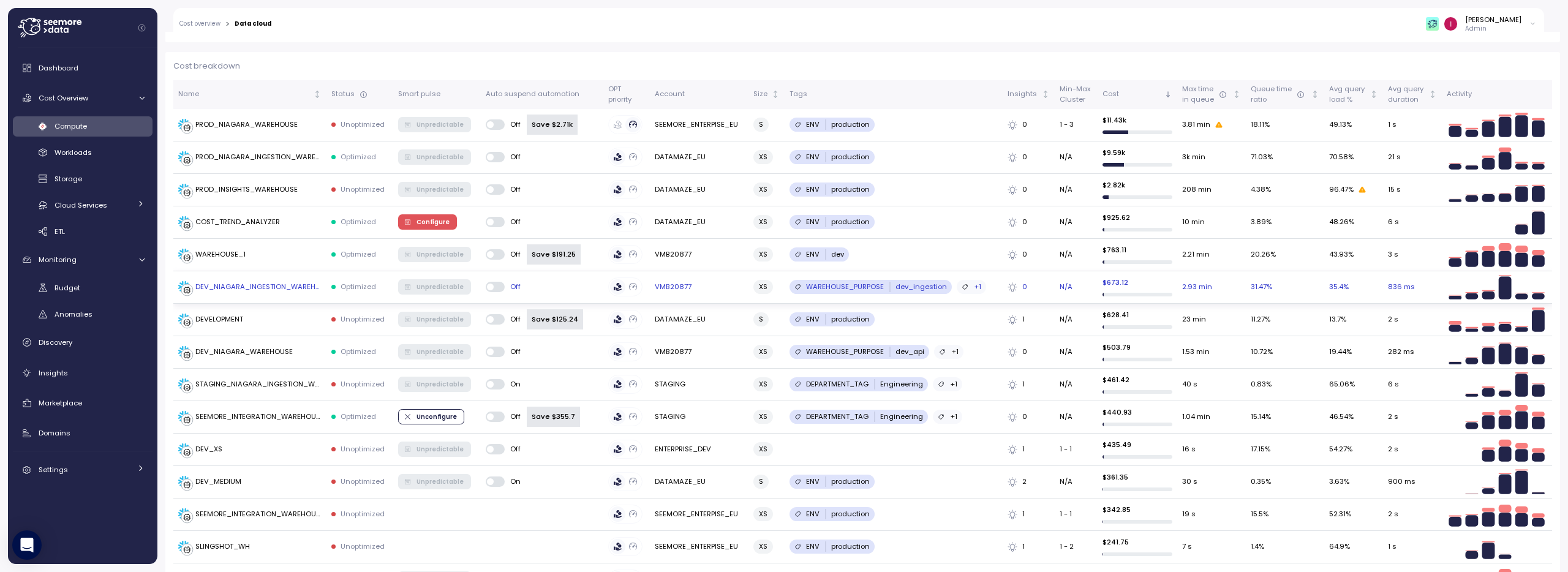
scroll to position [370, 0]
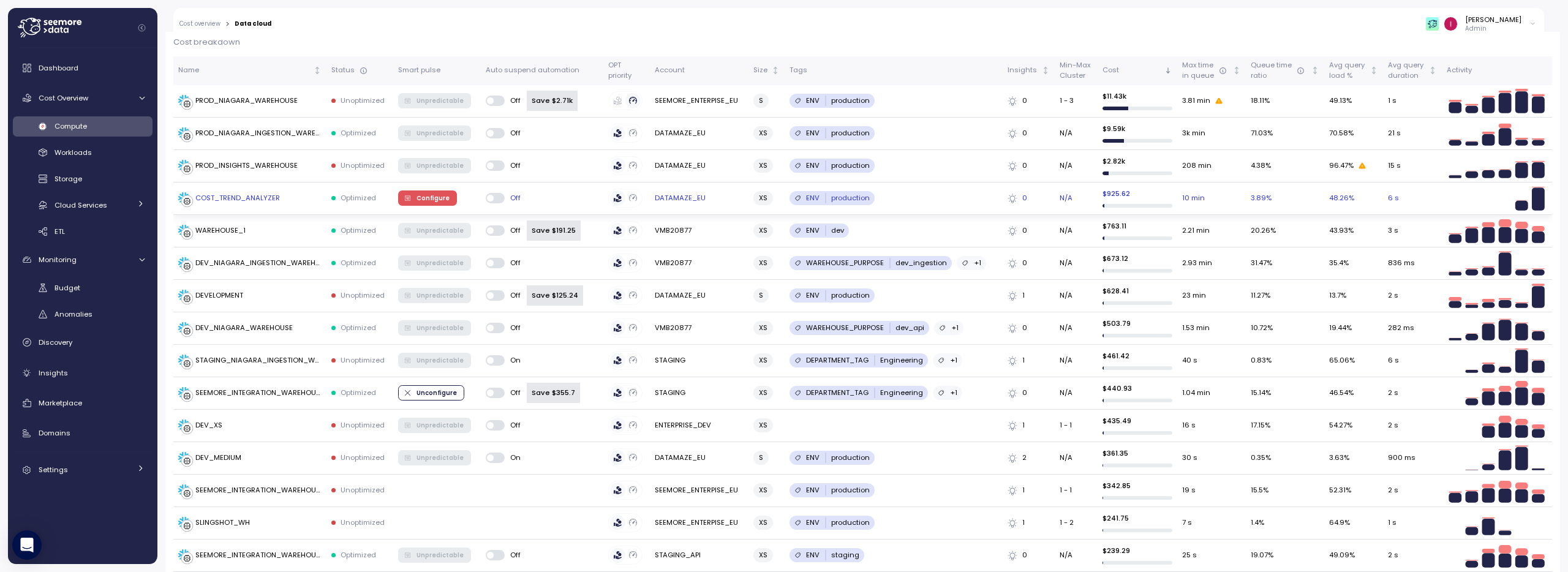
click at [442, 199] on span "Configure" at bounding box center [433, 197] width 33 height 14
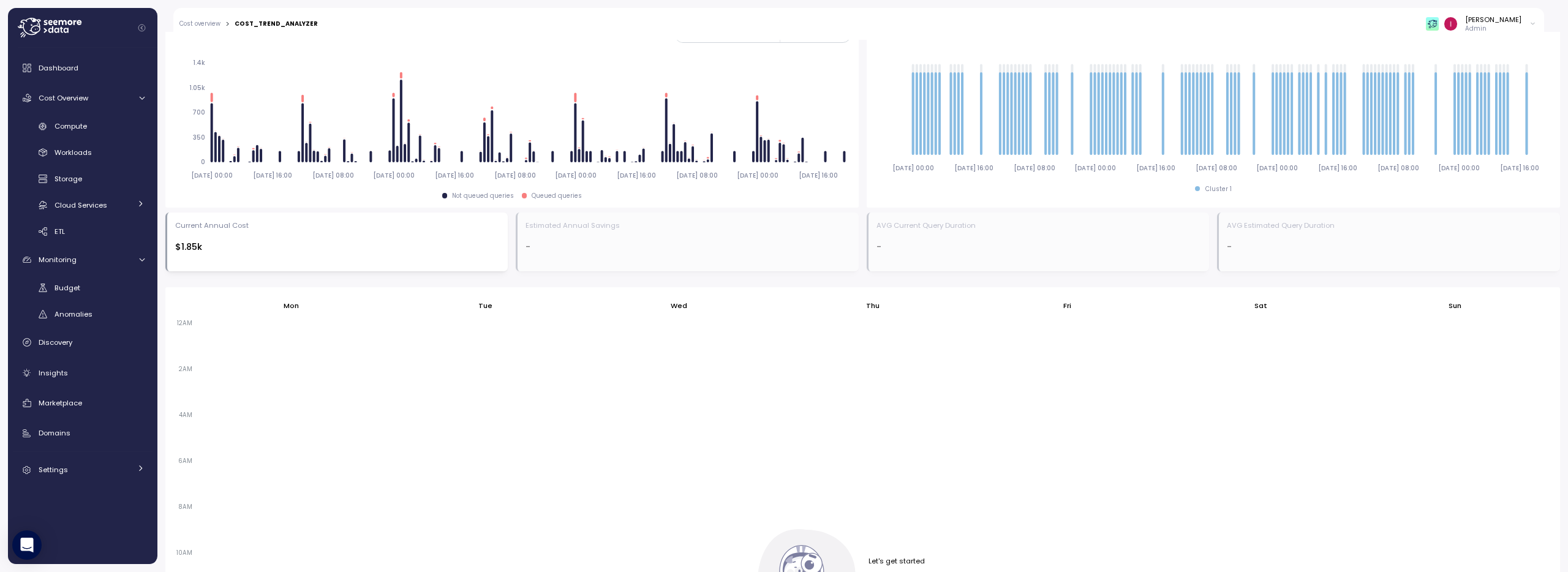
scroll to position [613, 0]
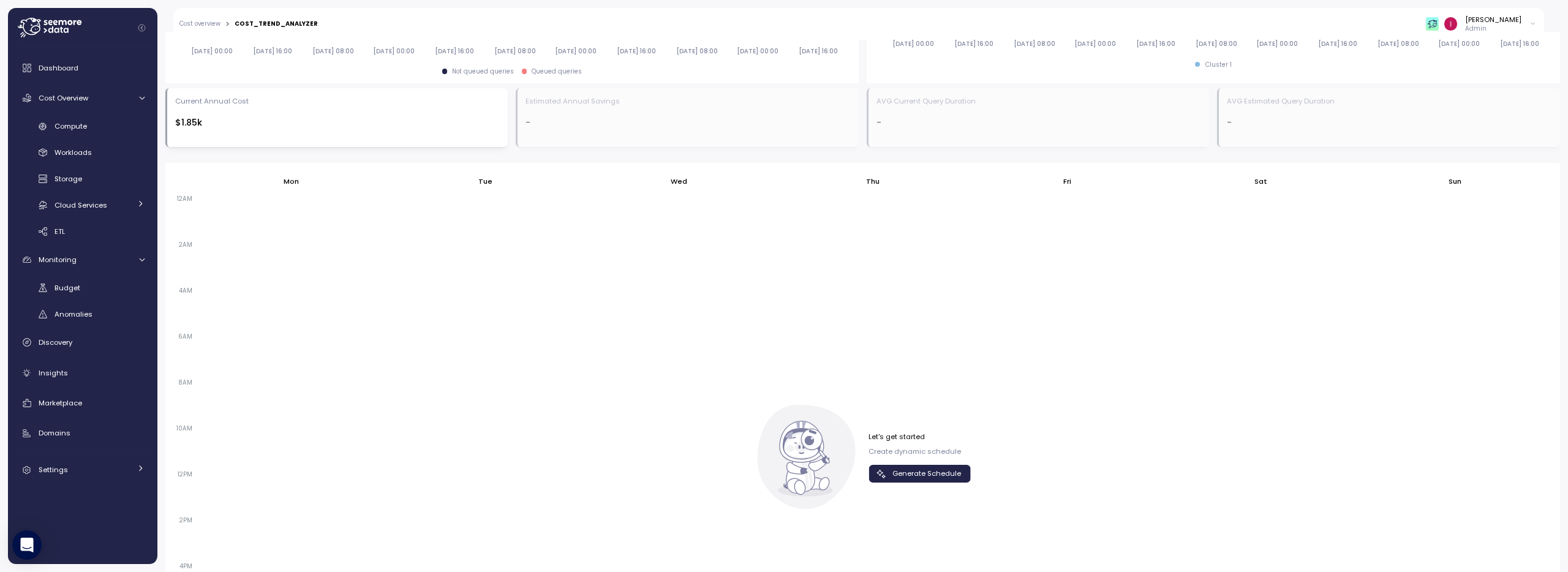
click at [922, 470] on span "Generate Schedule" at bounding box center [926, 473] width 68 height 17
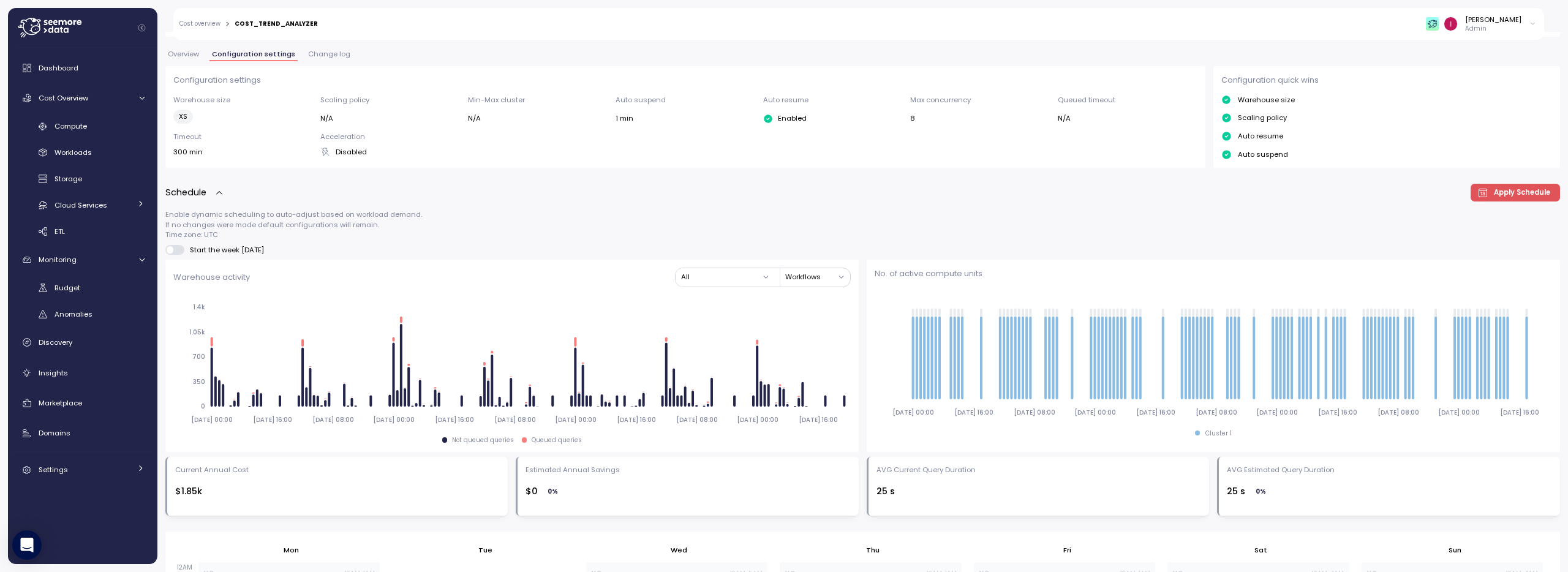
scroll to position [135, 0]
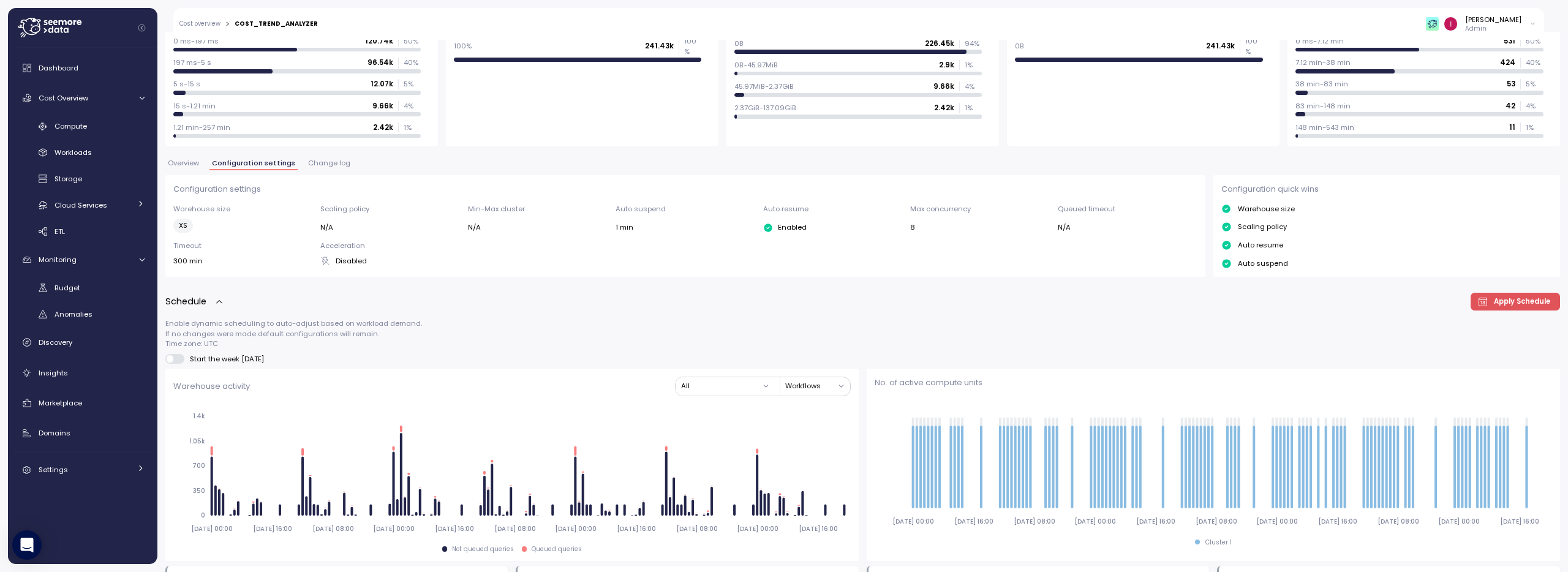
click at [1502, 299] on span "Apply Schedule" at bounding box center [1522, 301] width 56 height 17
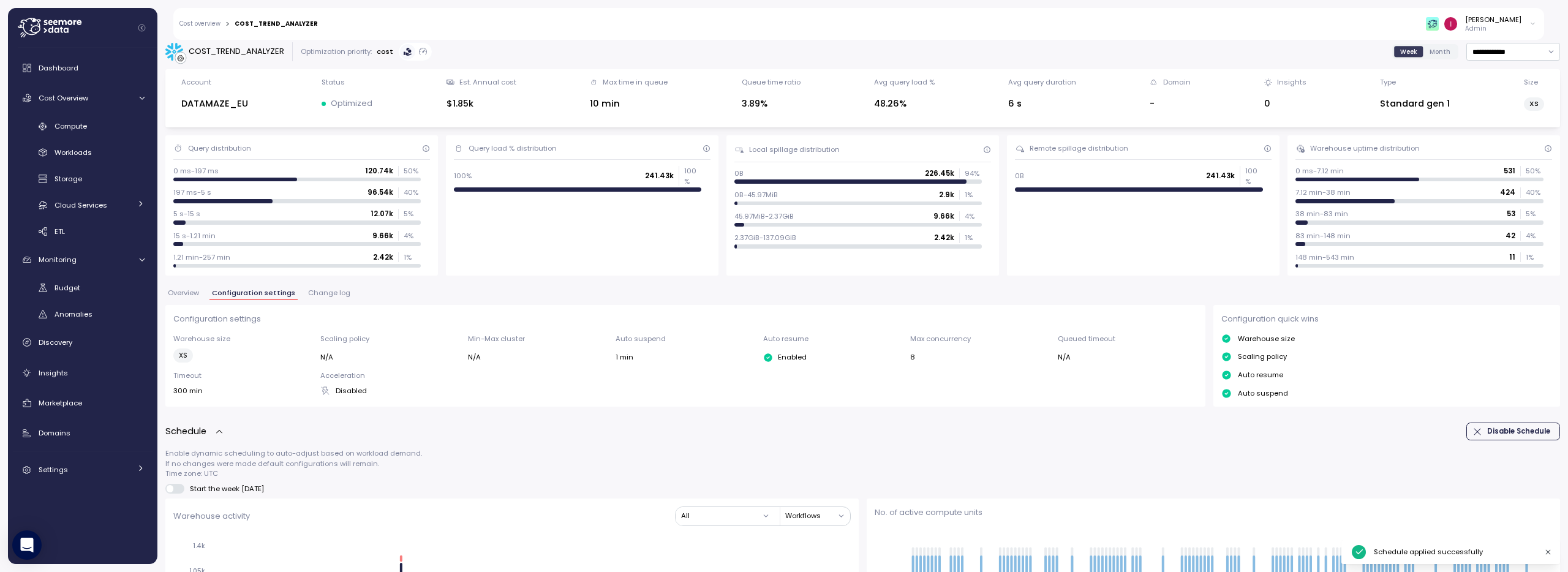
scroll to position [0, 0]
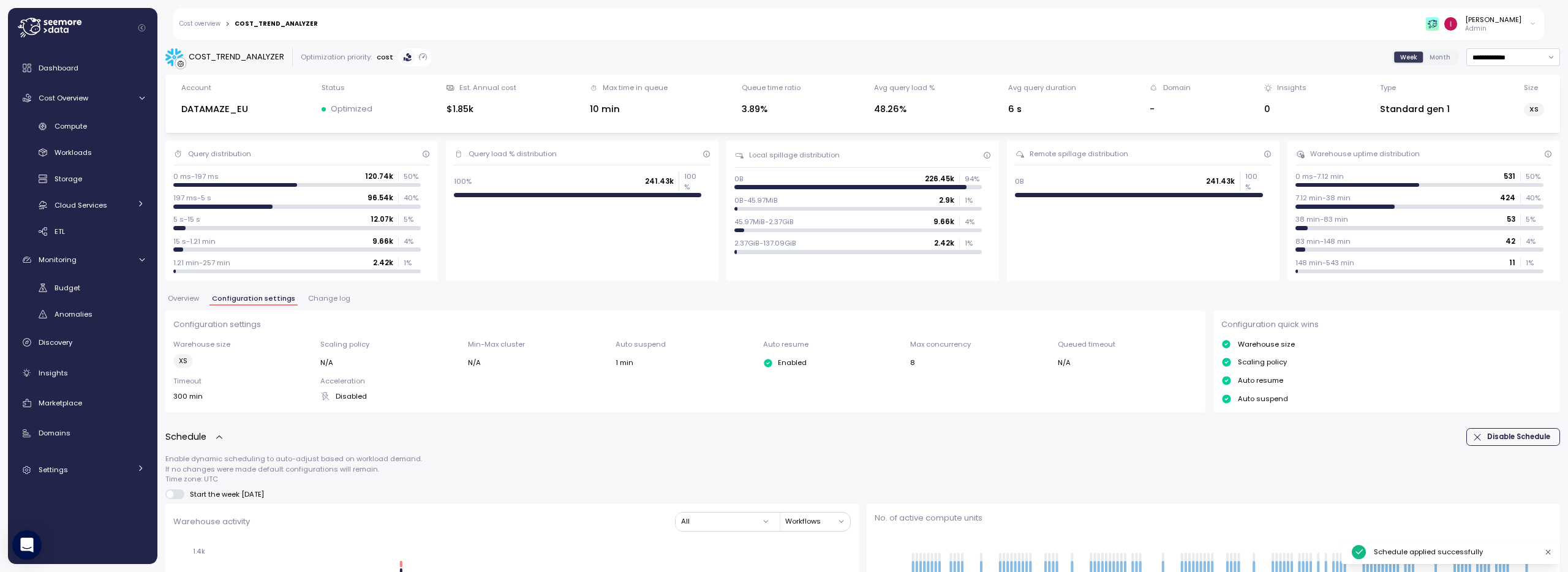
click at [207, 27] on link "Cost overview" at bounding box center [200, 24] width 41 height 6
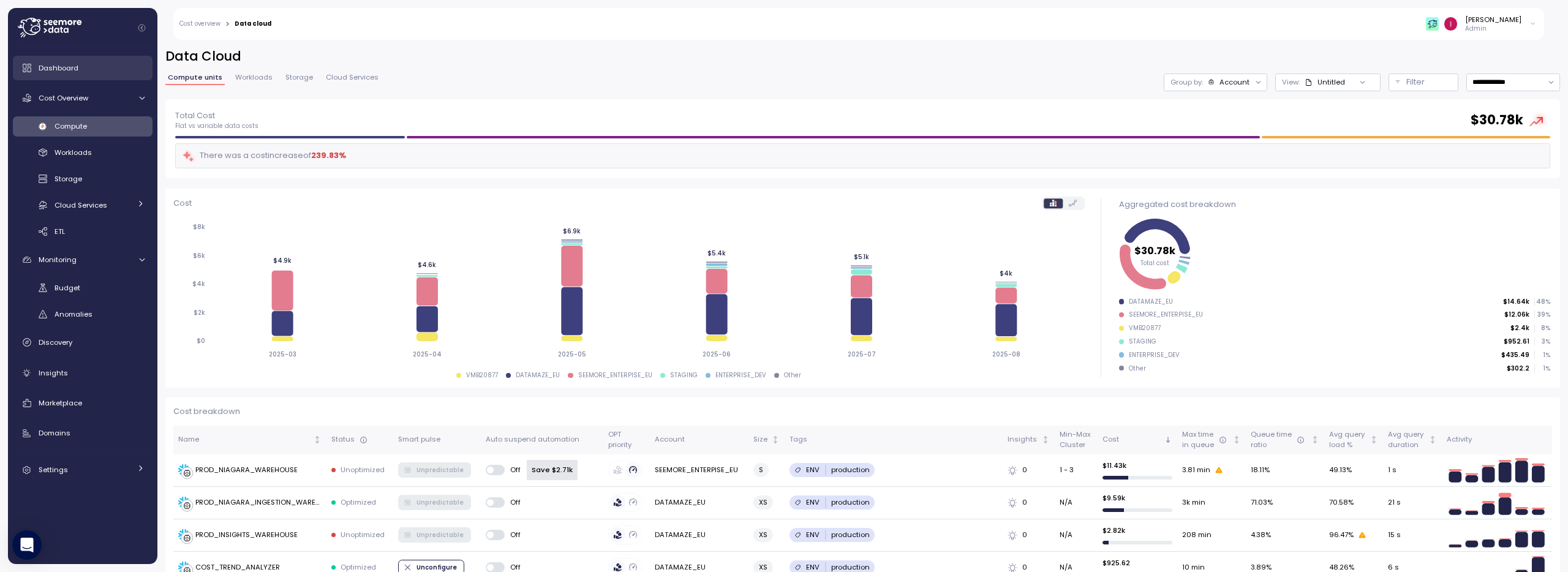
click at [57, 68] on span "Dashboard" at bounding box center [58, 68] width 40 height 10
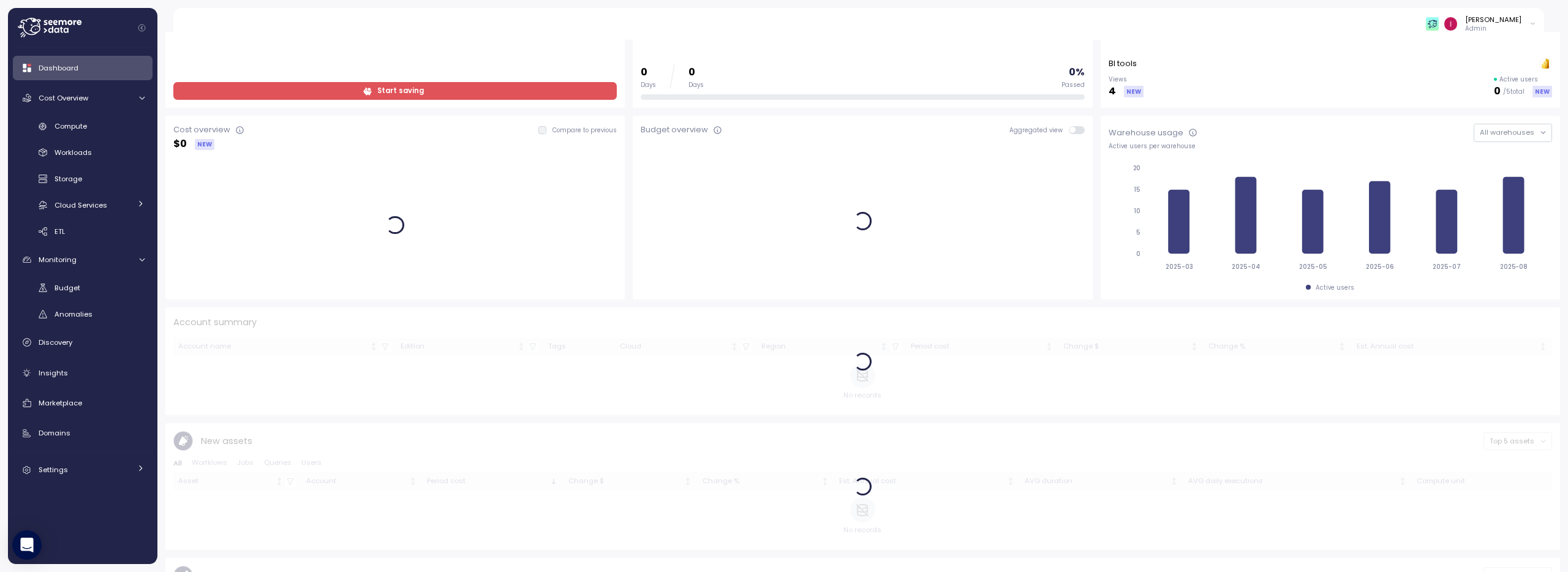
scroll to position [121, 0]
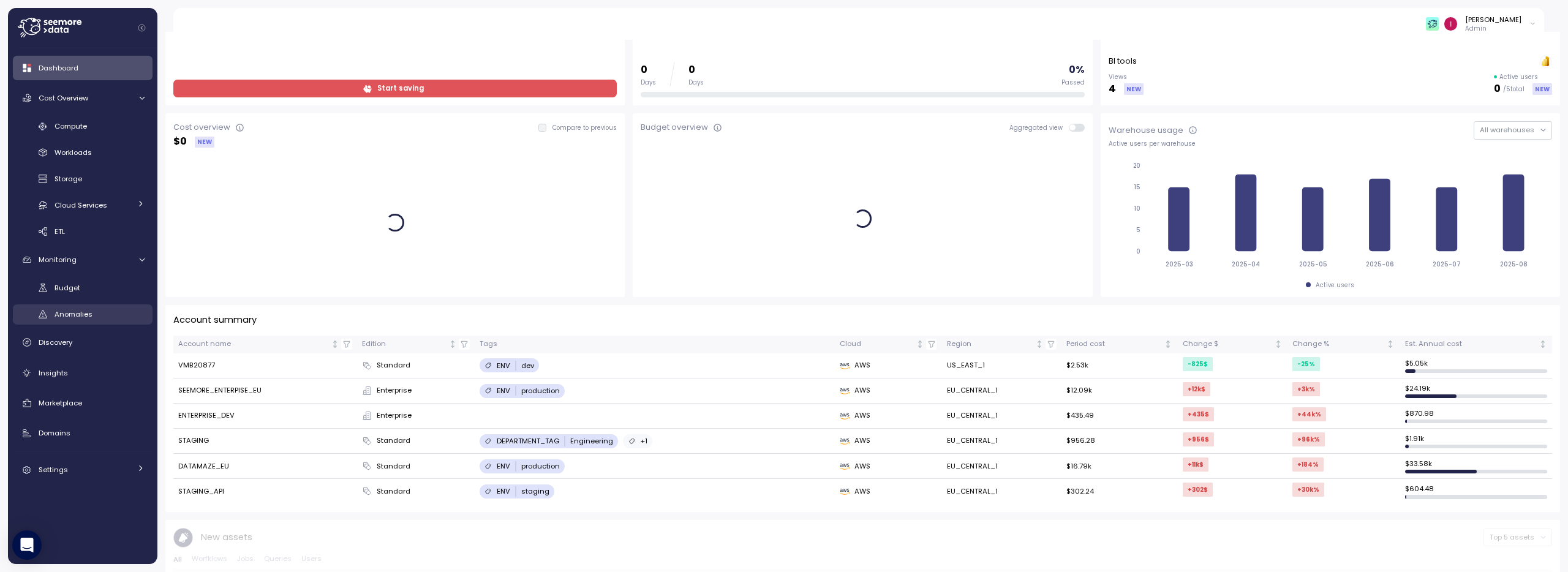
click at [81, 313] on span "Anomalies" at bounding box center [73, 314] width 38 height 10
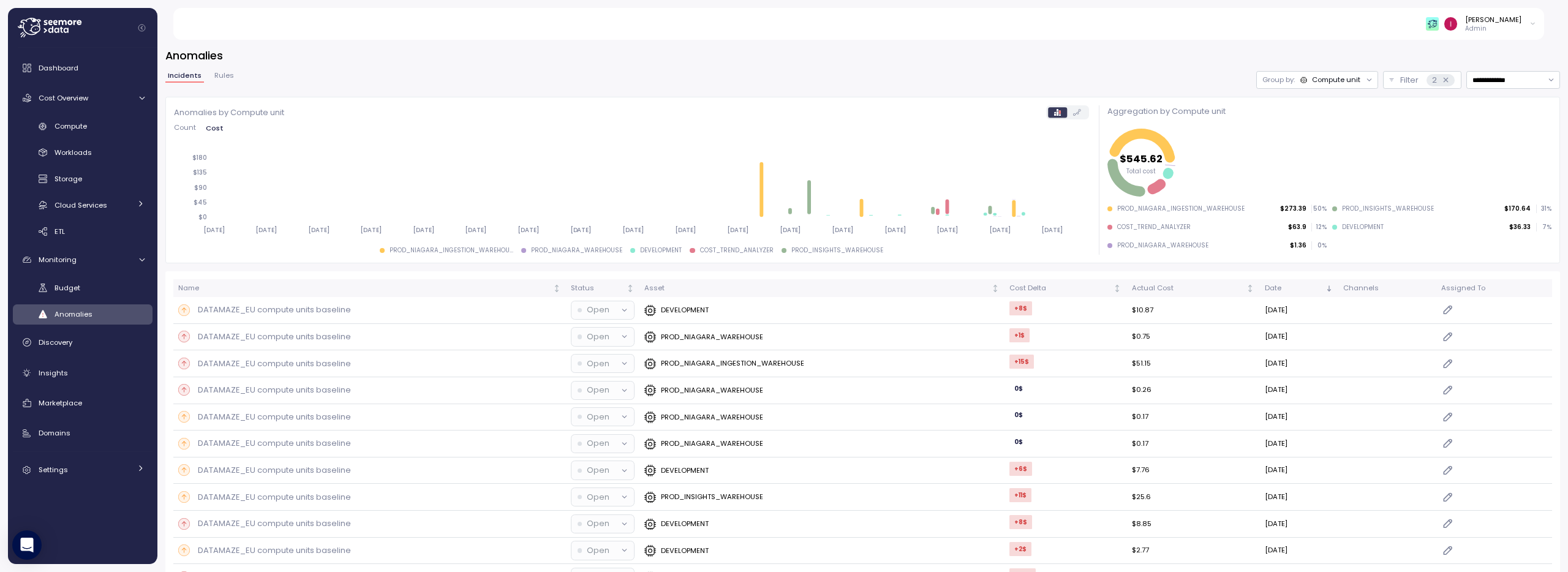
click at [230, 75] on span "Rules" at bounding box center [224, 75] width 19 height 6
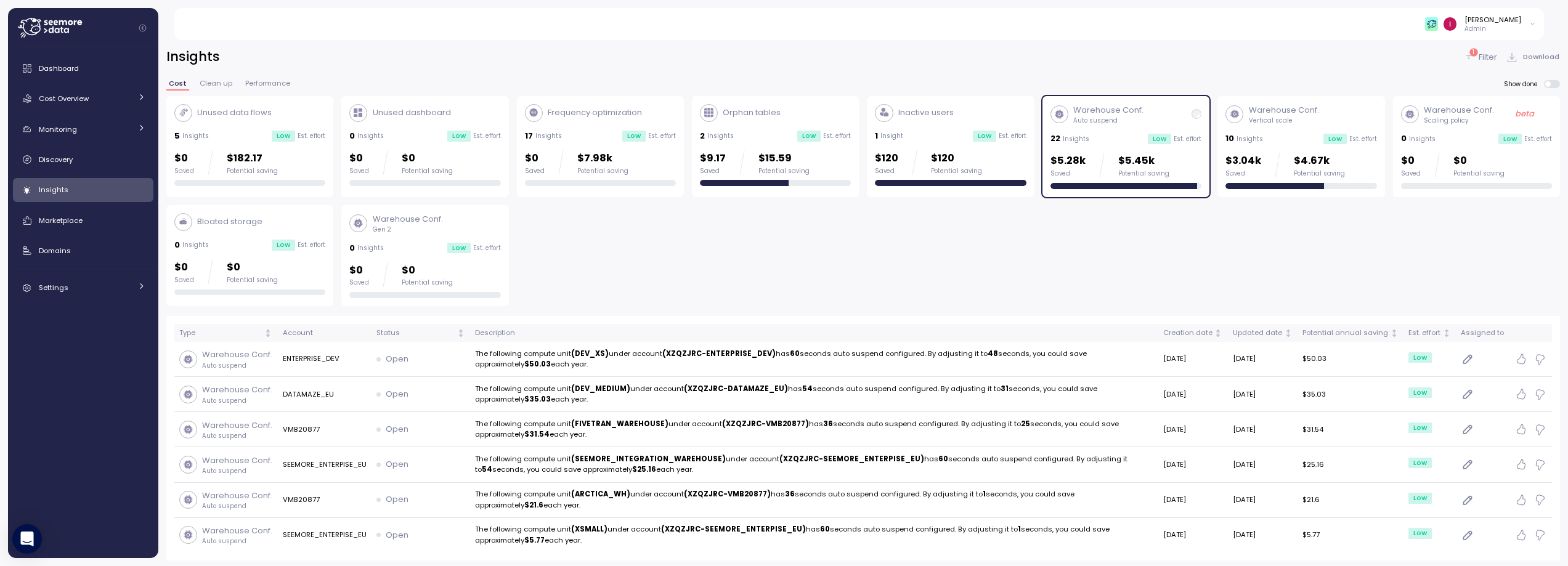
click at [1130, 138] on div "22 Insights Low Est. effort" at bounding box center [1126, 138] width 151 height 12
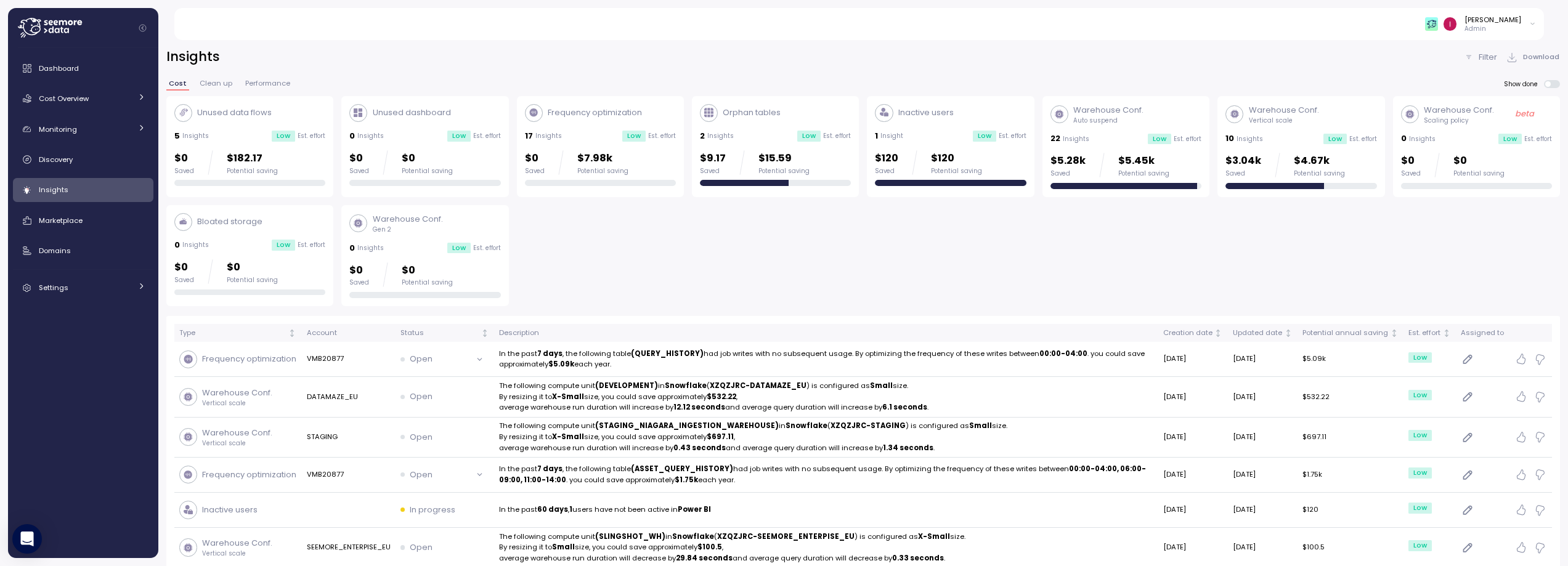
click at [1133, 139] on div "22 Insights Low Est. effort" at bounding box center [1126, 138] width 151 height 12
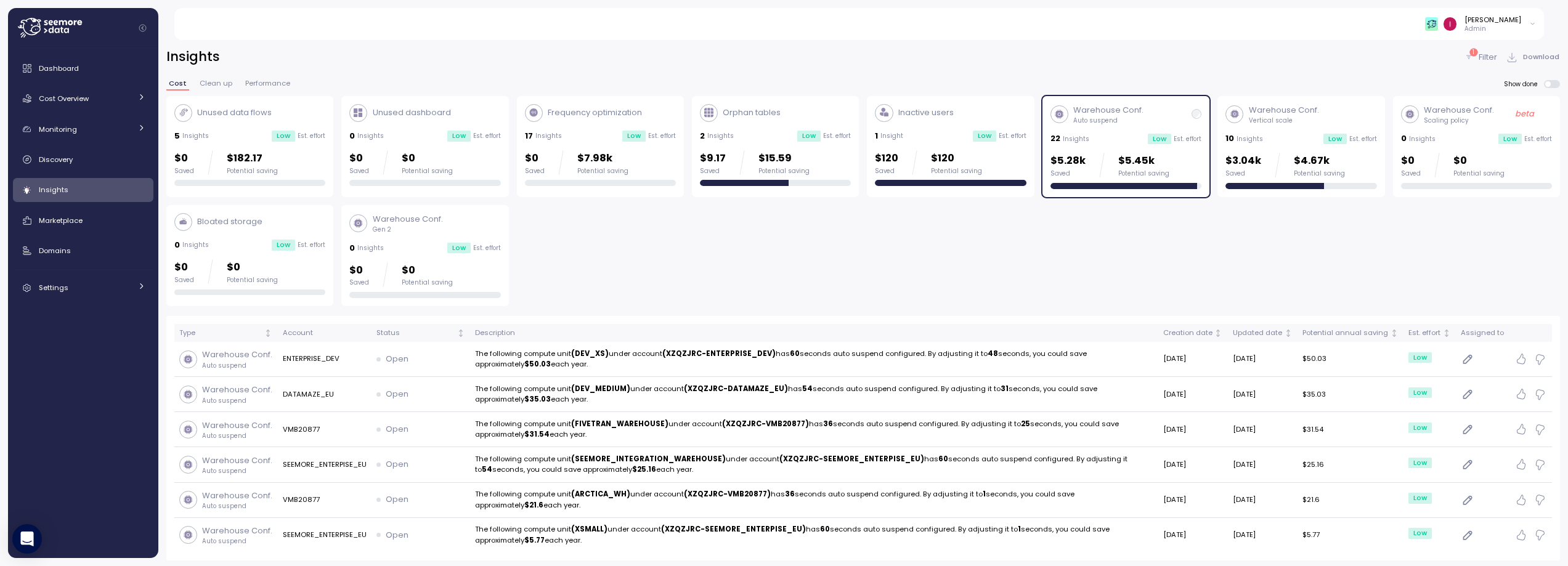
click at [1136, 138] on div "22 Insights Low Est. effort" at bounding box center [1126, 138] width 151 height 12
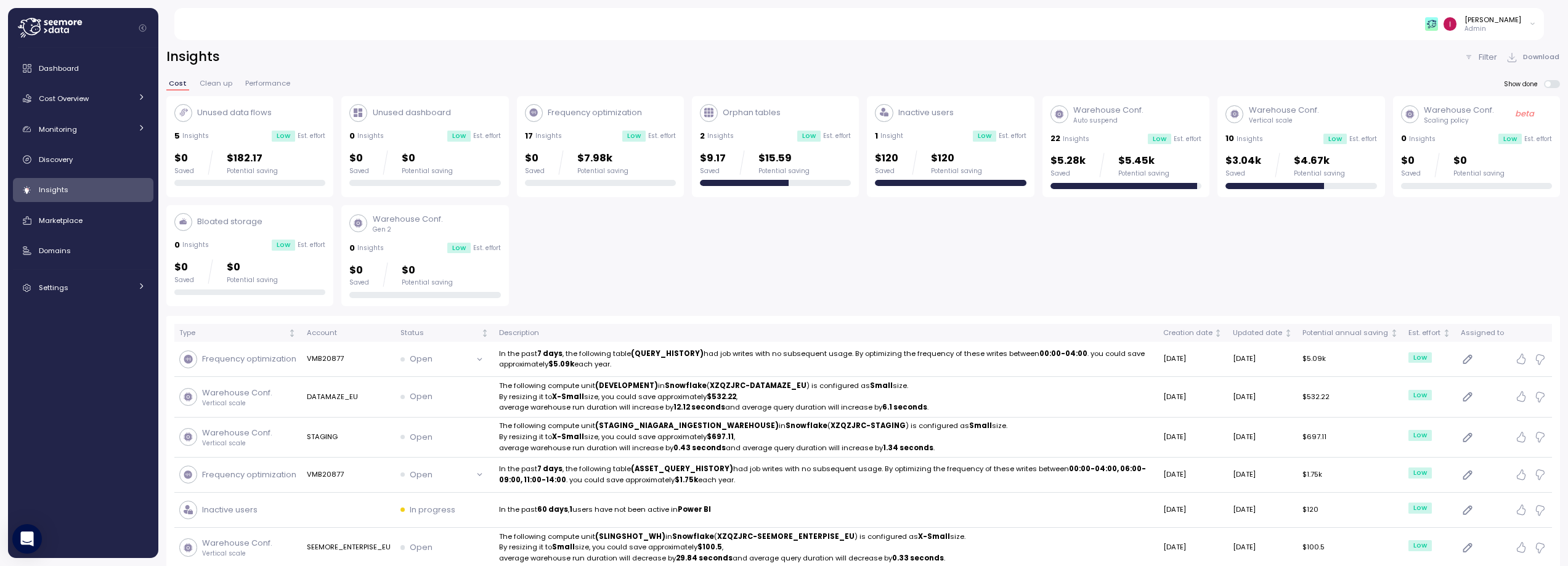
click at [1138, 120] on p "Auto suspend" at bounding box center [1108, 121] width 70 height 9
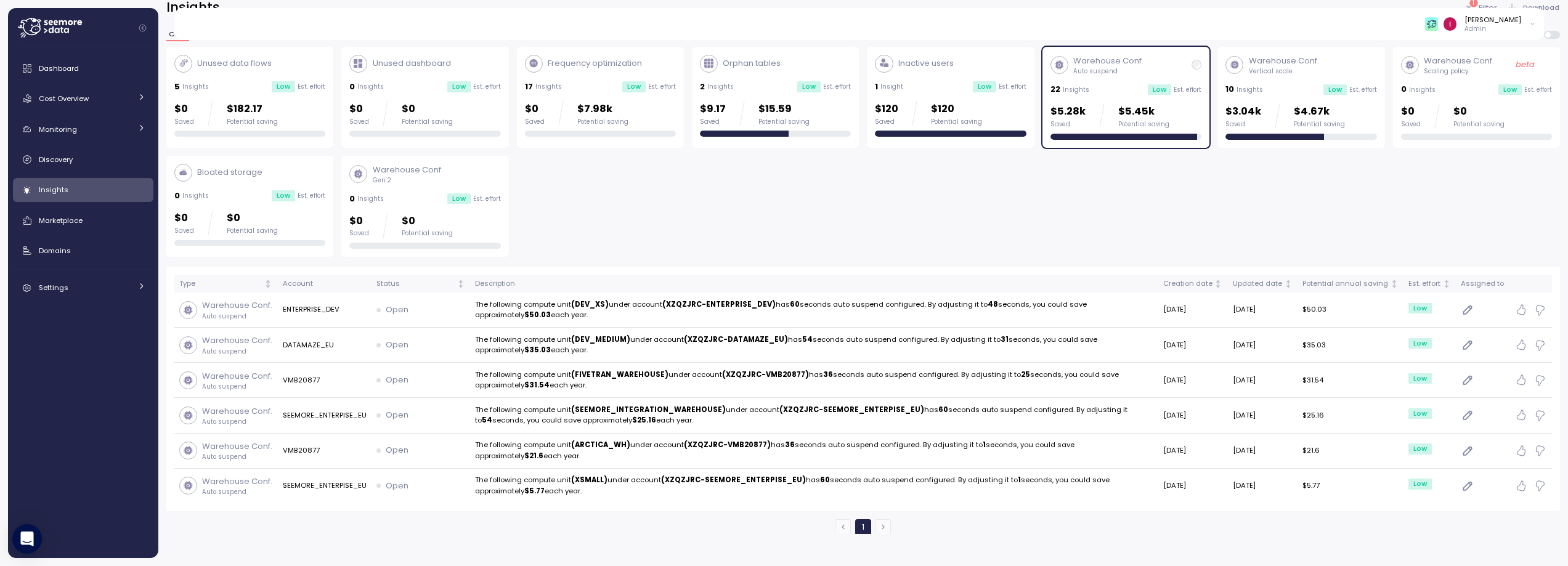
scroll to position [41, 0]
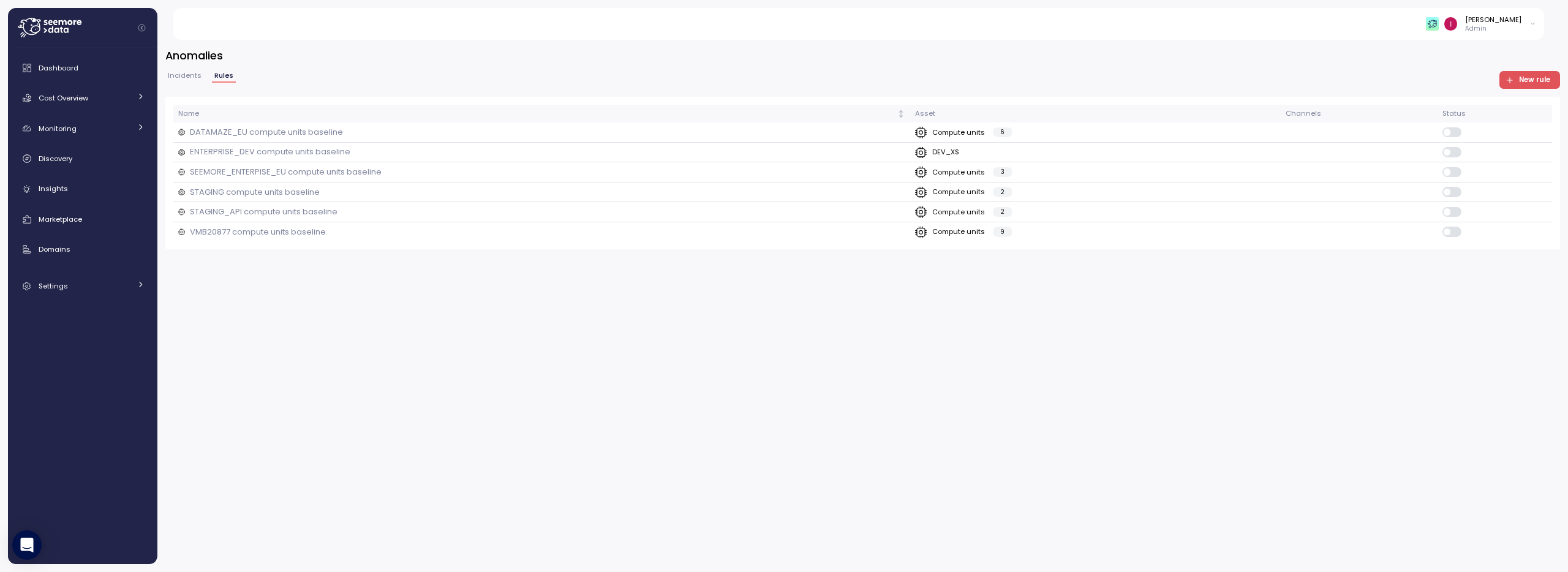
click at [178, 75] on span "Incidents" at bounding box center [184, 75] width 34 height 6
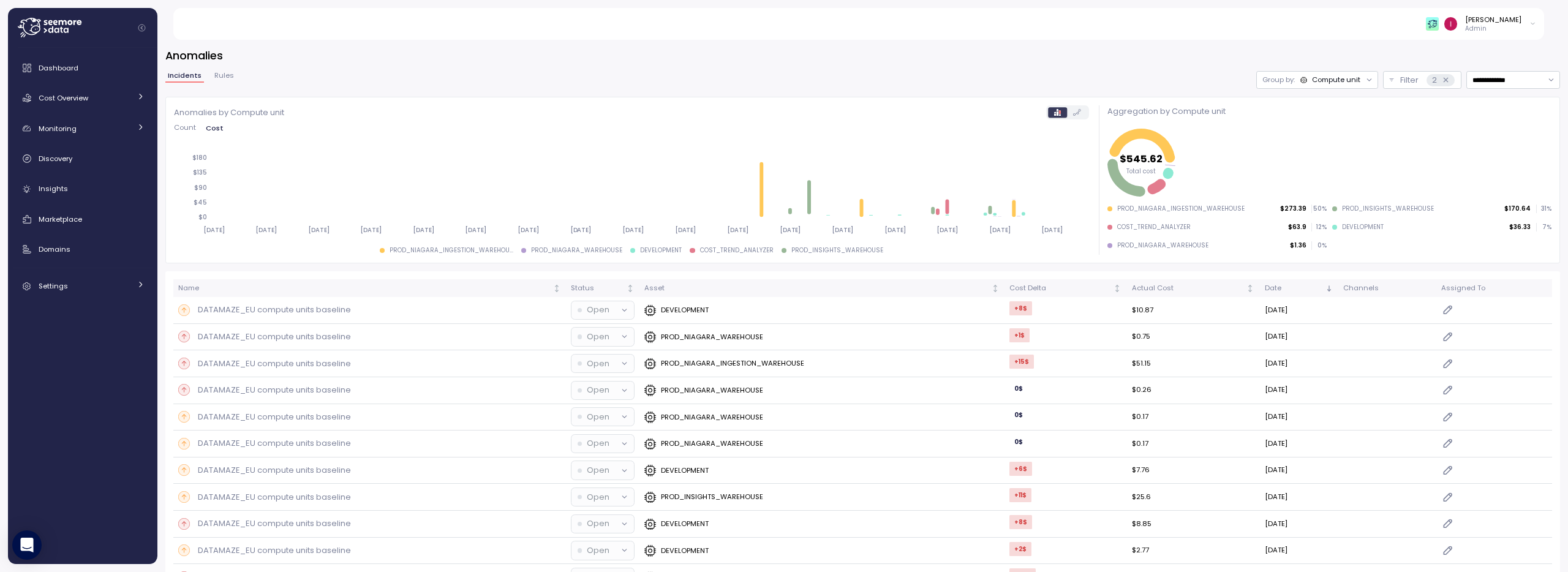
click at [1322, 79] on div "Compute unit" at bounding box center [1335, 80] width 48 height 10
click at [1314, 112] on div "Account" at bounding box center [1307, 107] width 73 height 14
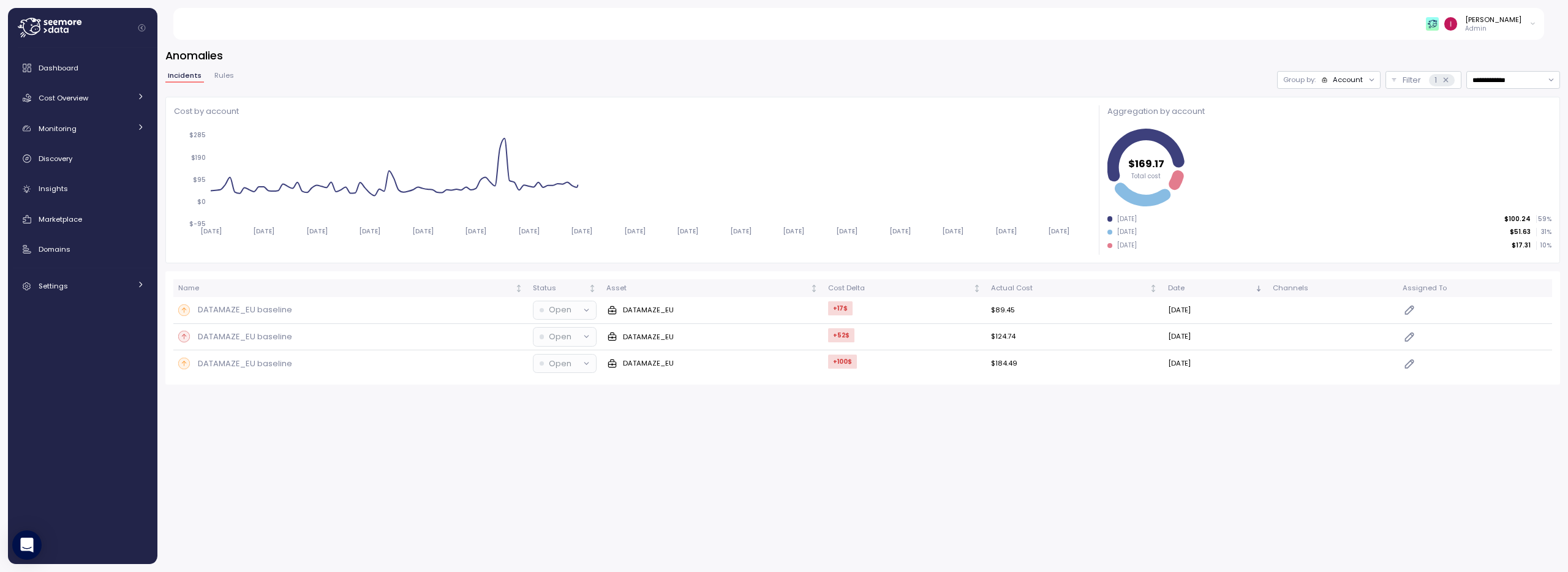
click at [230, 76] on span "Rules" at bounding box center [224, 75] width 19 height 6
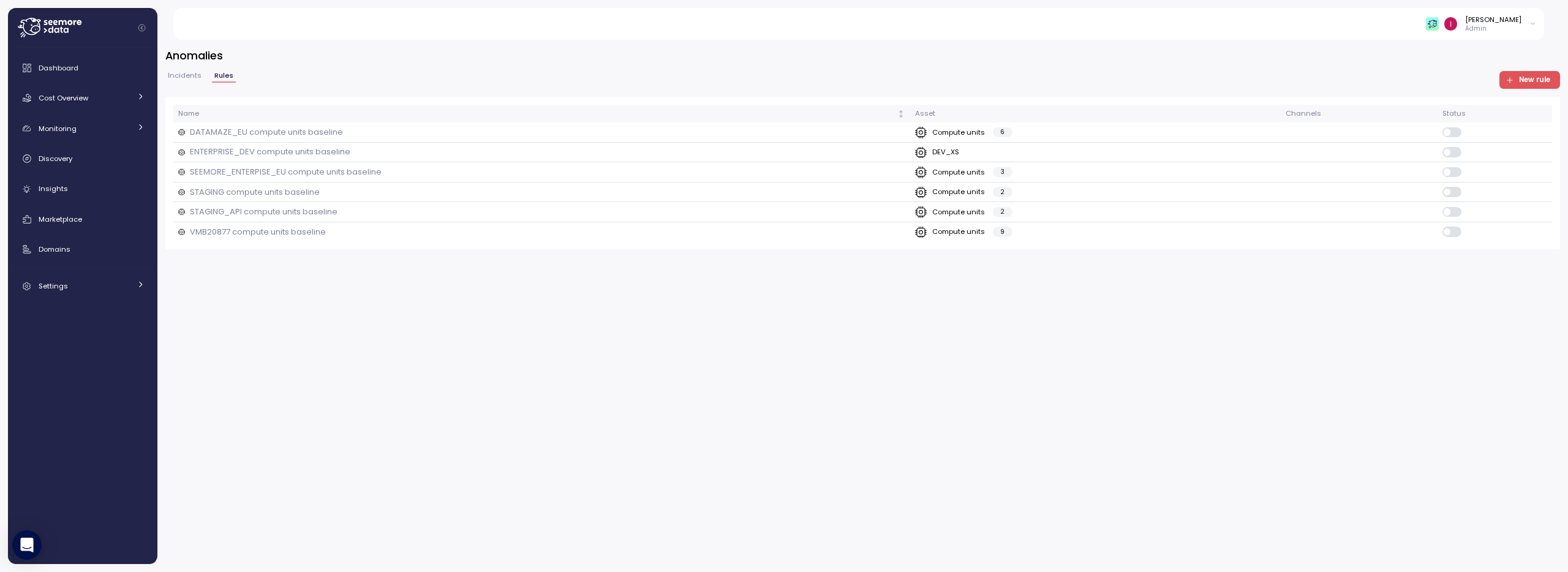
click at [199, 75] on button "Incidents" at bounding box center [185, 77] width 39 height 10
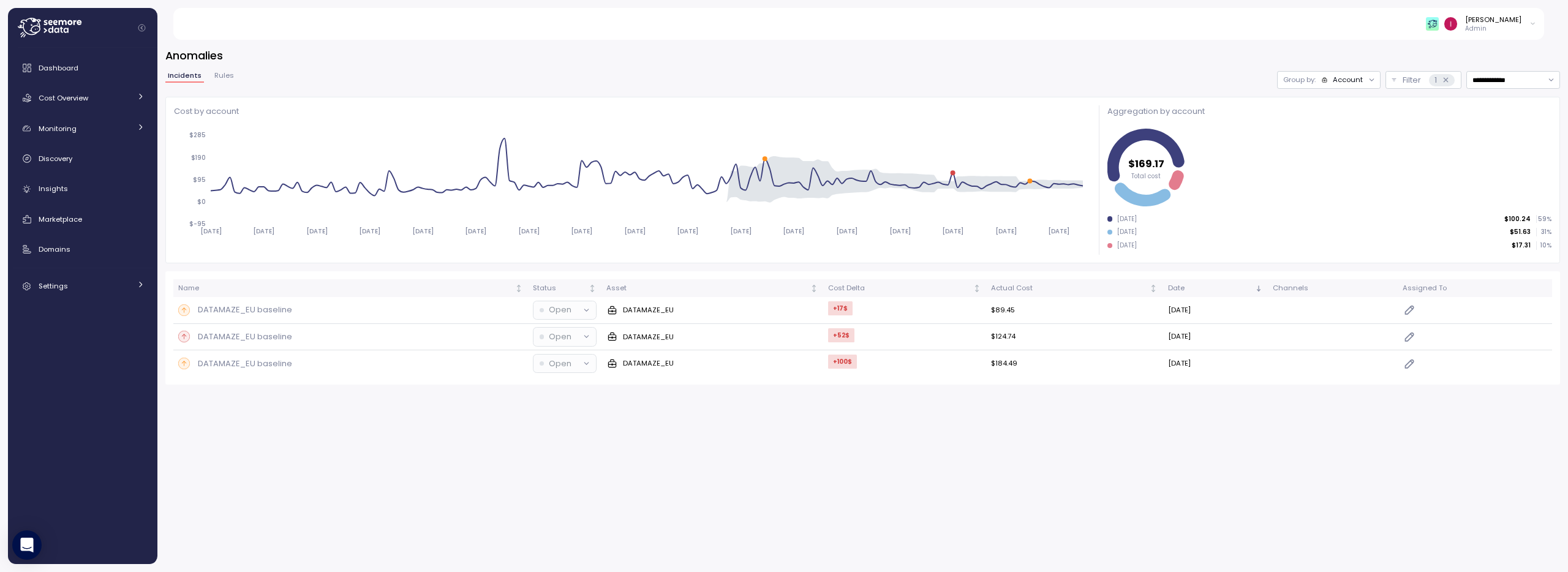
click at [229, 76] on span "Rules" at bounding box center [224, 75] width 19 height 6
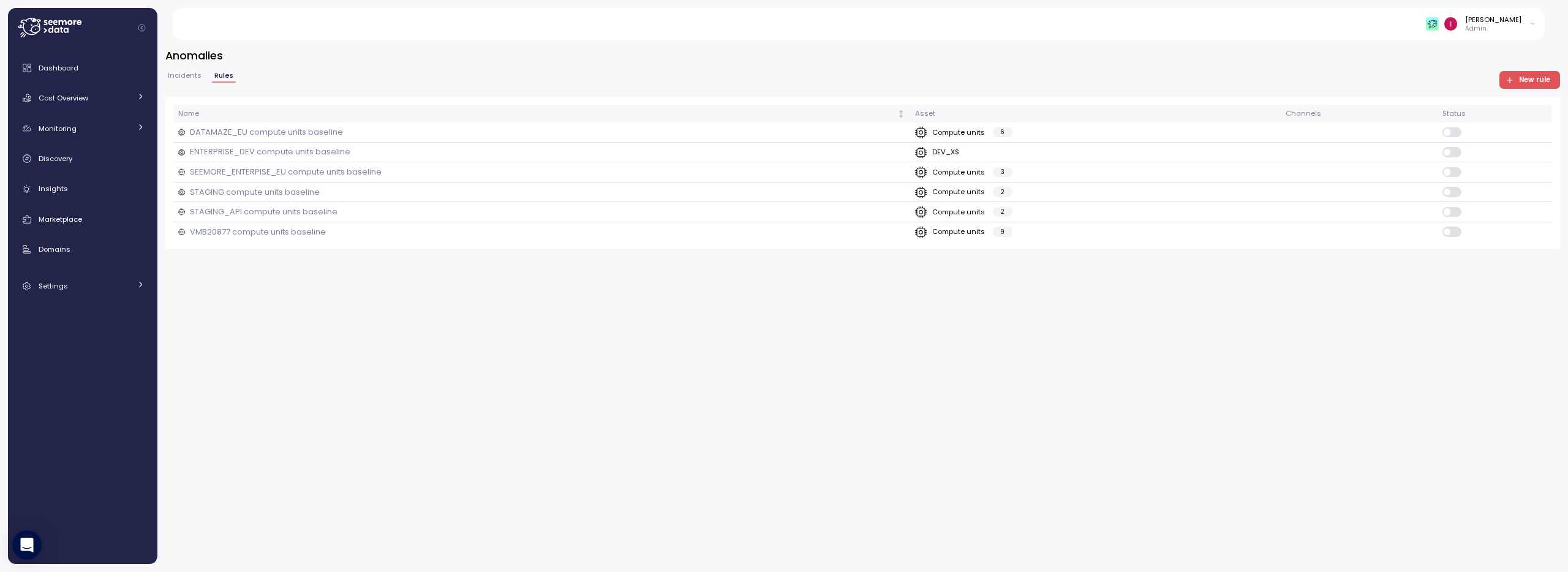
click at [173, 72] on span "Incidents" at bounding box center [184, 75] width 34 height 6
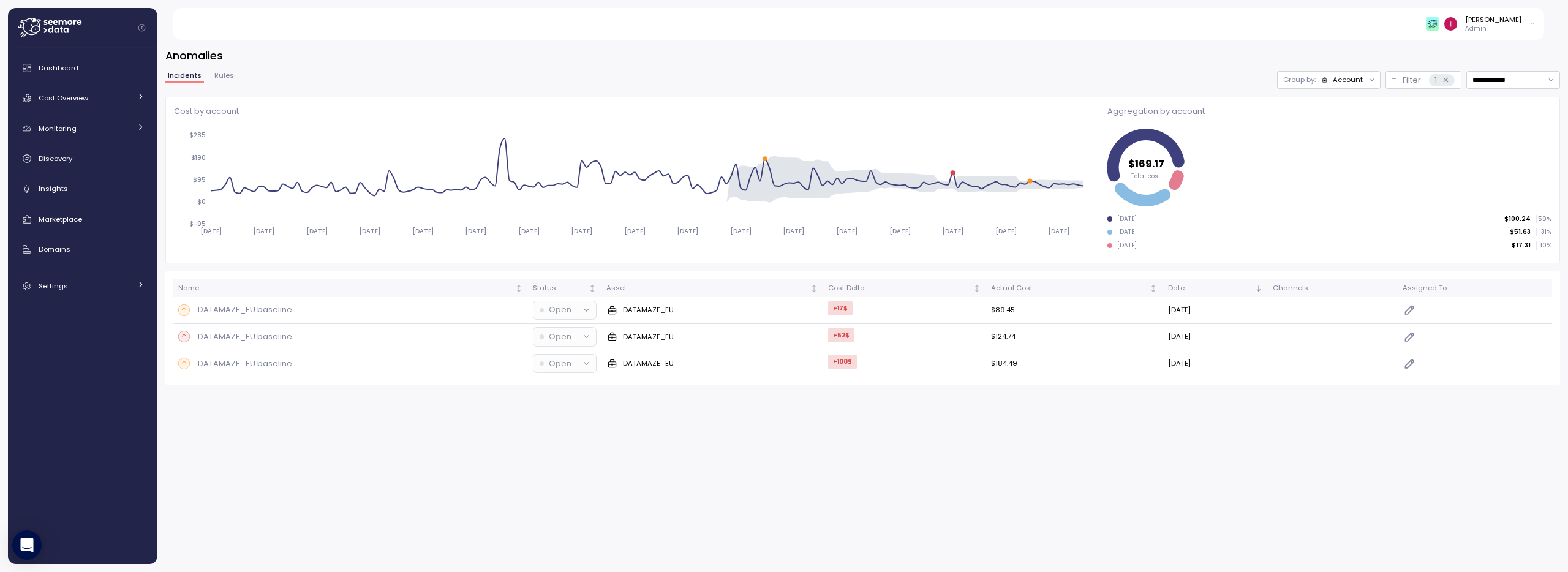
click at [223, 79] on span "Rules" at bounding box center [224, 75] width 19 height 6
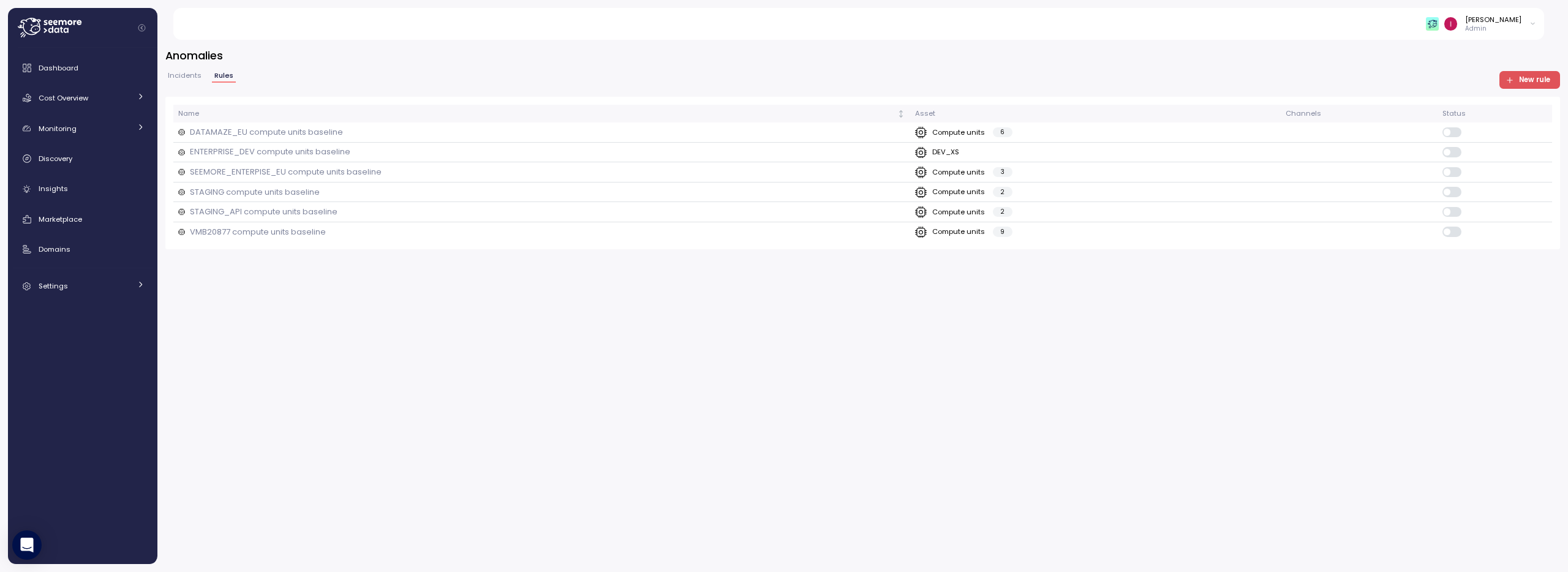
click at [189, 76] on span "Incidents" at bounding box center [184, 75] width 34 height 6
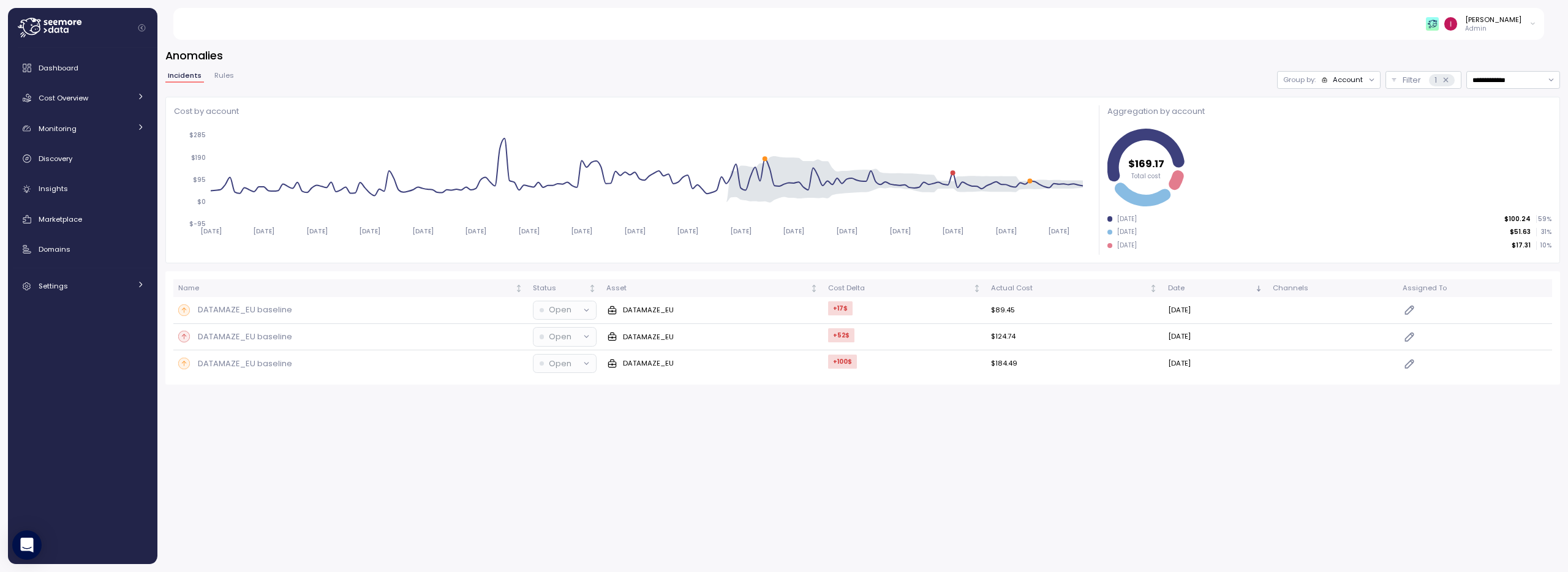
click at [227, 76] on span "Rules" at bounding box center [224, 75] width 19 height 6
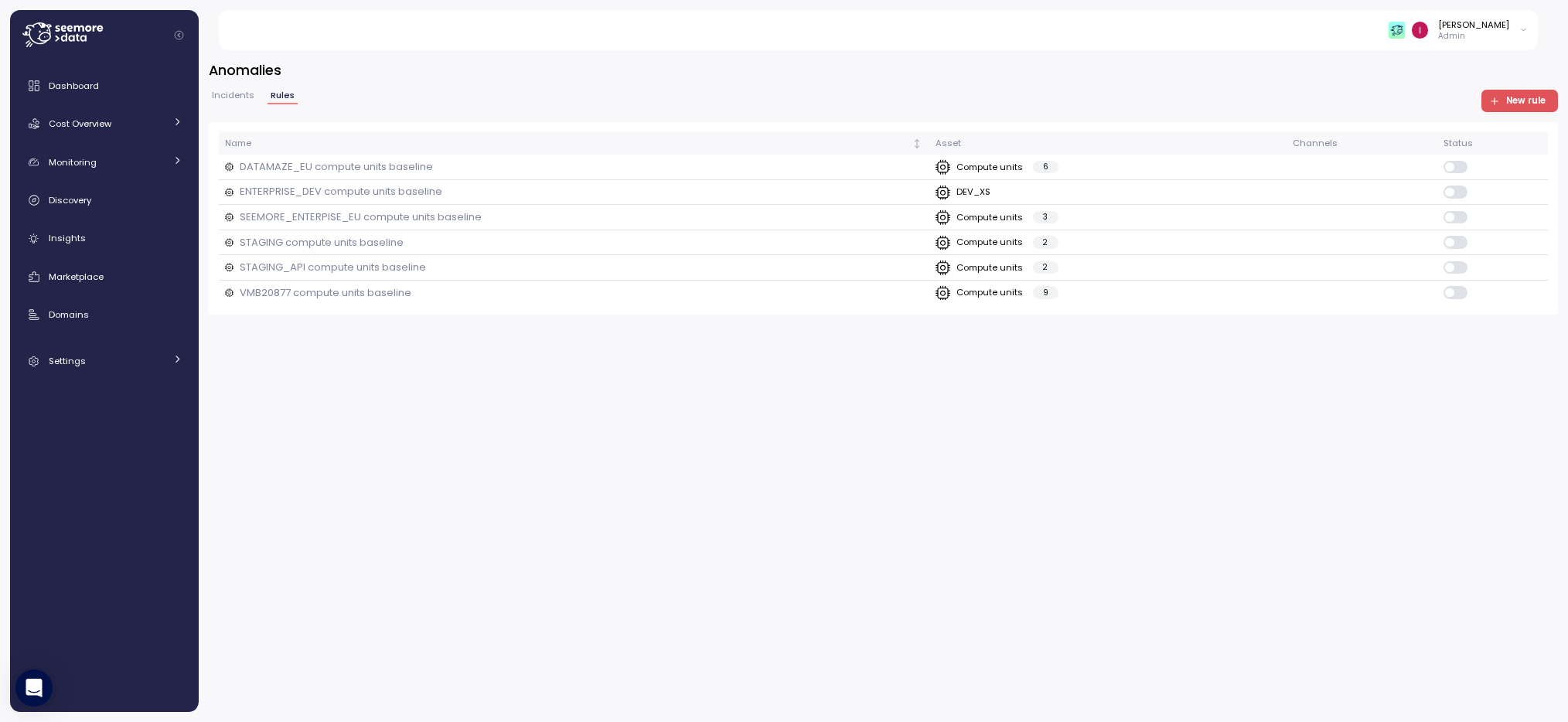
click at [1258, 462] on div "Anomalies Incidents Rules New rule Name Asset Channels Status DATAMAZE_EU compu…" at bounding box center [884, 381] width 1370 height 682
